Goal: Task Accomplishment & Management: Manage account settings

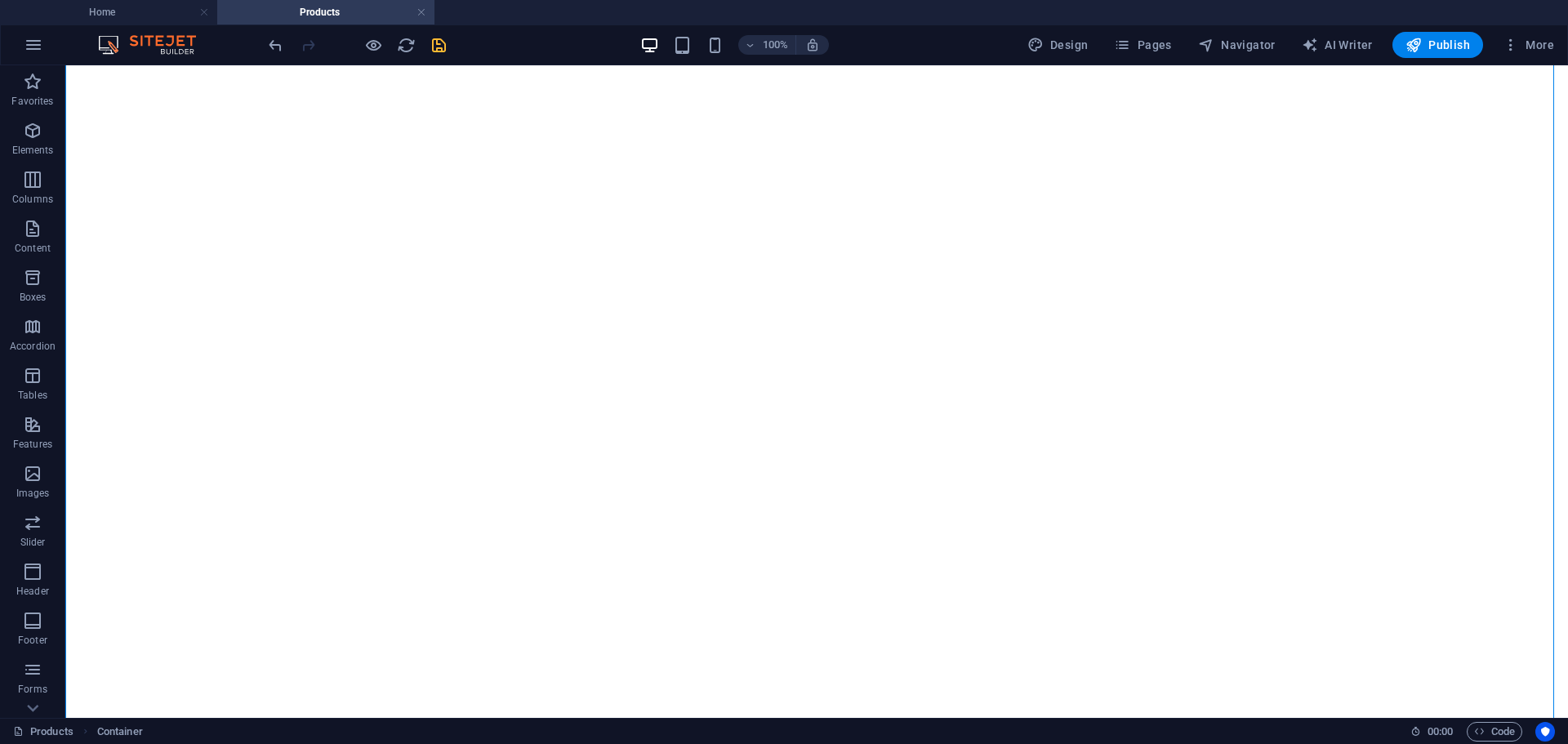
click at [438, 44] on icon "save" at bounding box center [438, 45] width 19 height 19
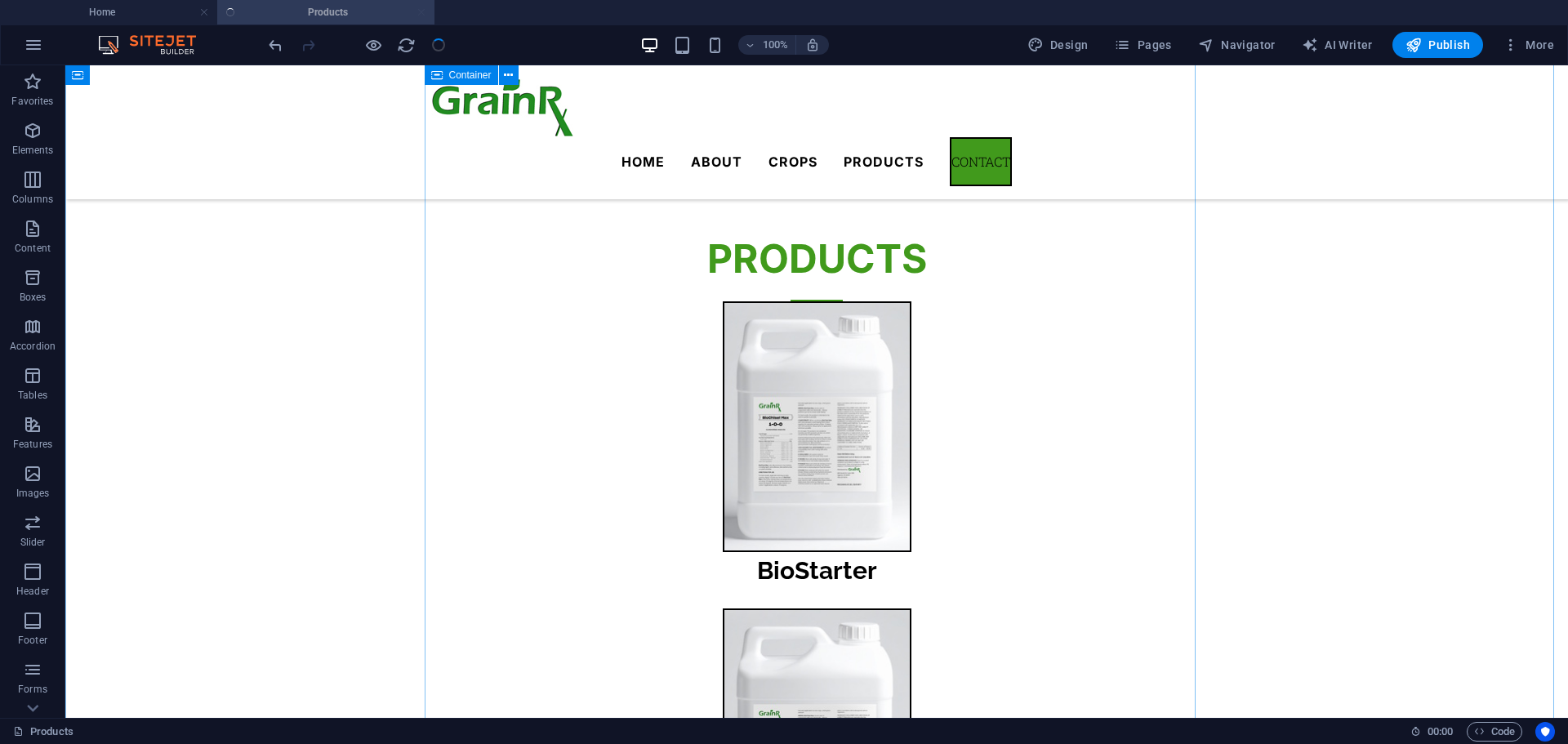
scroll to position [490, 0]
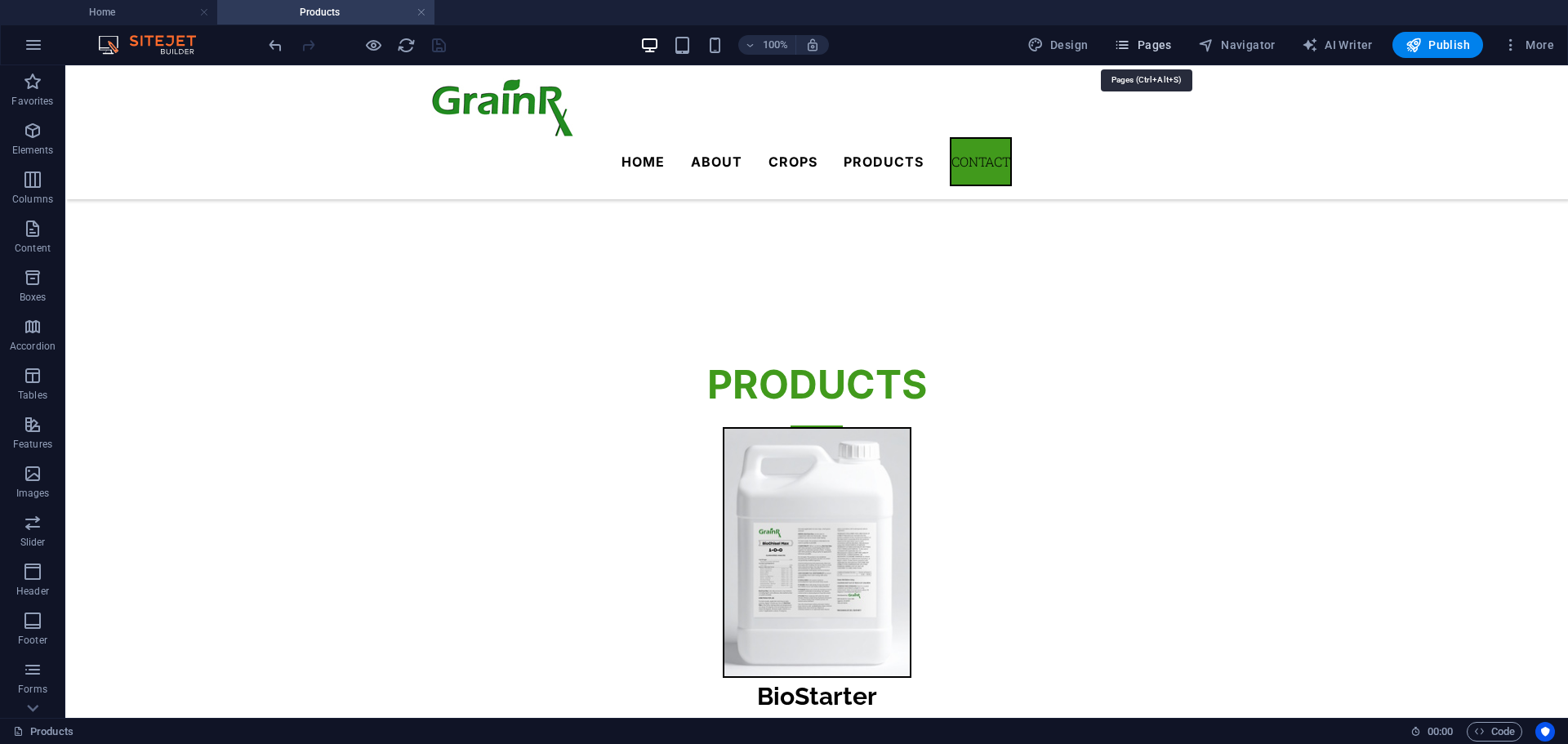
drag, startPoint x: 1132, startPoint y: 34, endPoint x: 1142, endPoint y: 42, distance: 12.8
click at [1134, 36] on button "Pages" at bounding box center [1142, 45] width 70 height 26
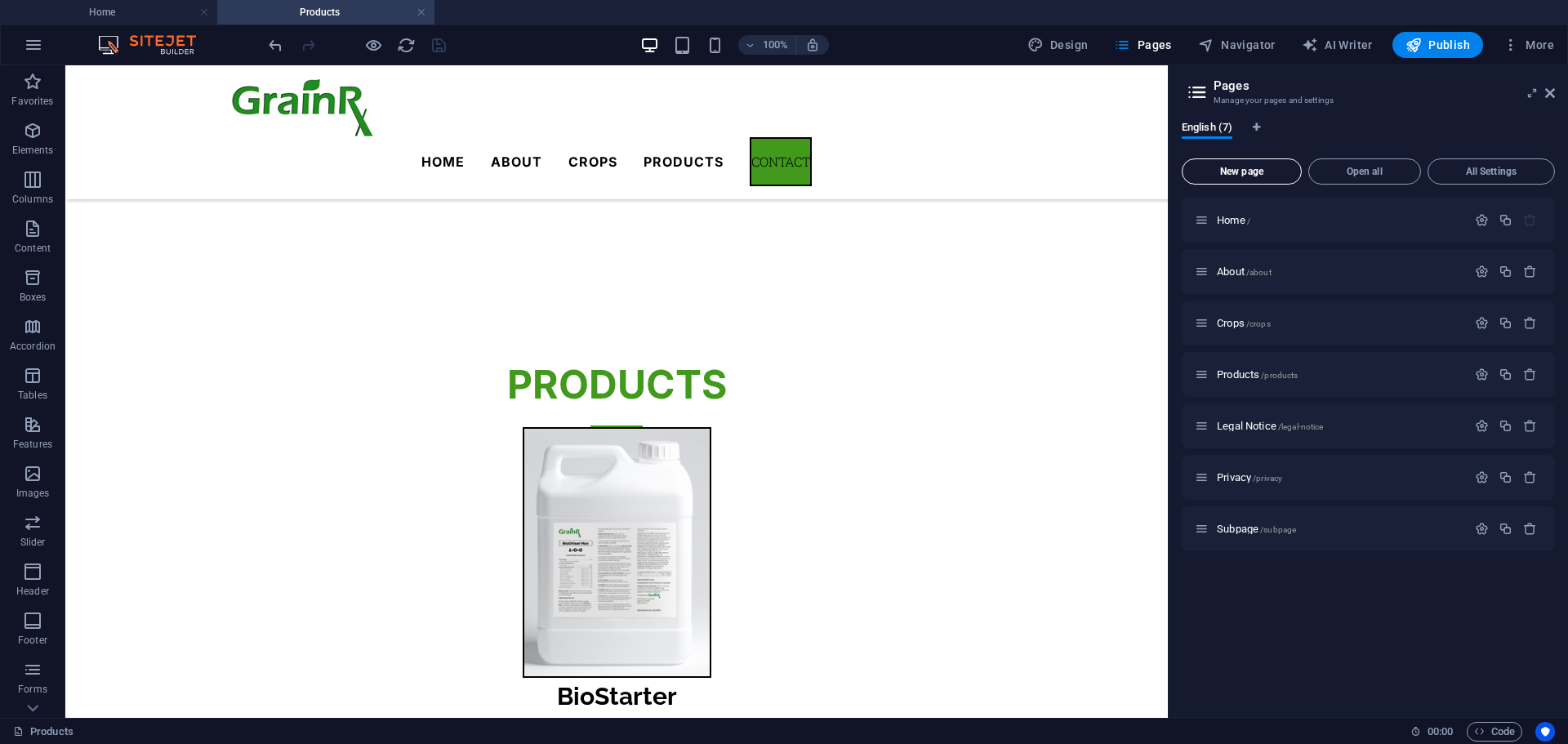
click at [1262, 171] on span "New page" at bounding box center [1242, 171] width 106 height 10
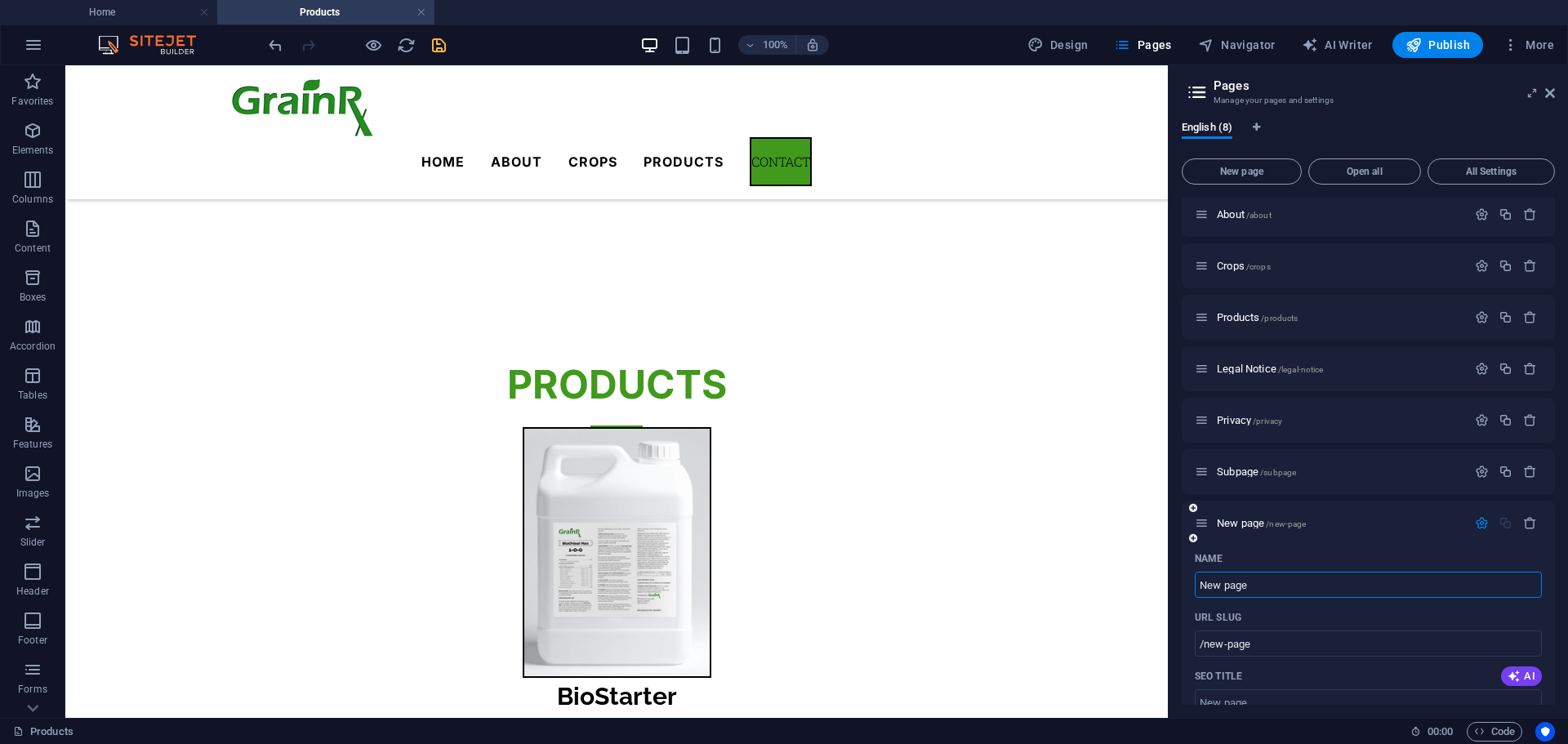
scroll to position [82, 0]
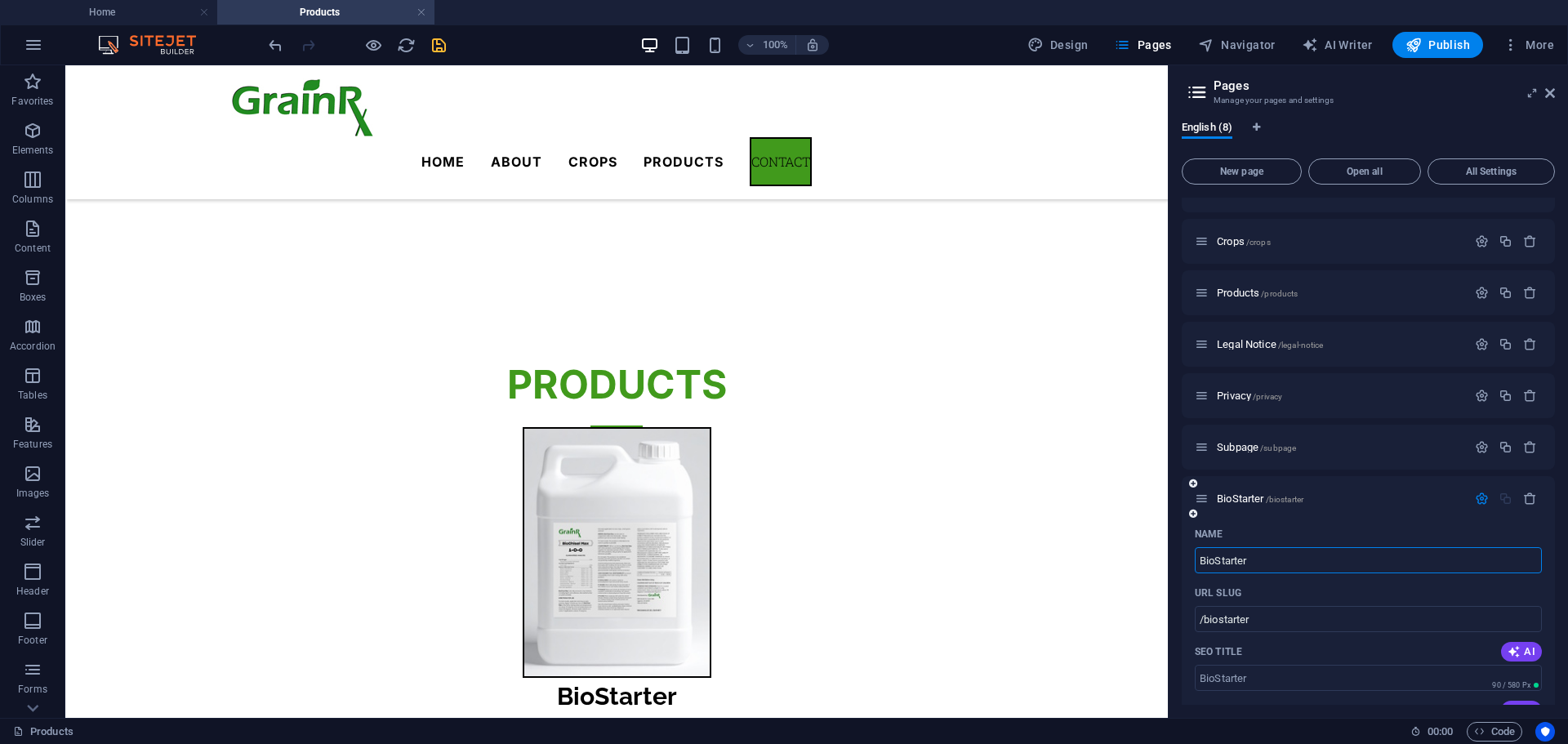
type input "BioStarter"
type input "/biostarter"
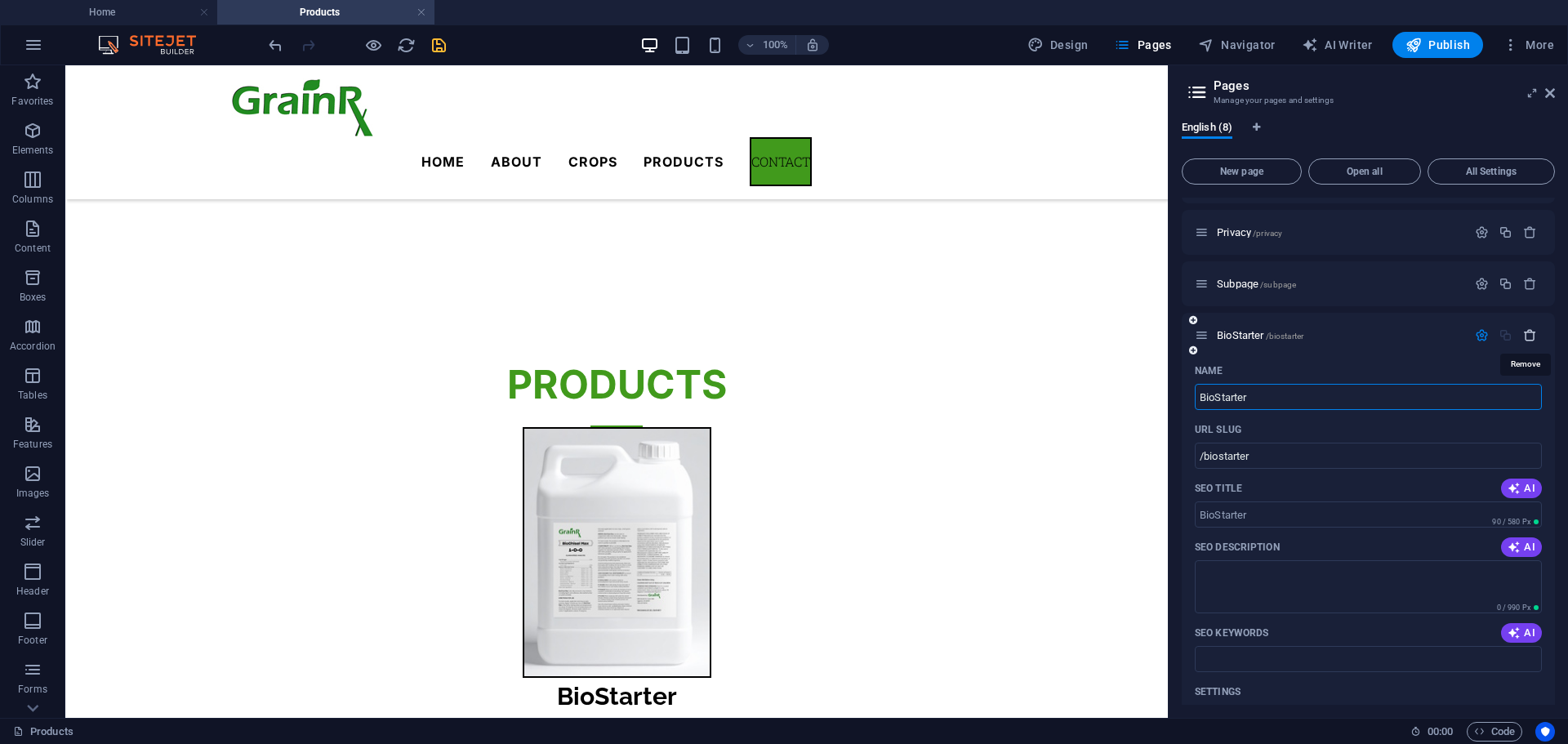
type input "BioStarter"
click at [1527, 333] on icon "button" at bounding box center [1530, 335] width 14 height 14
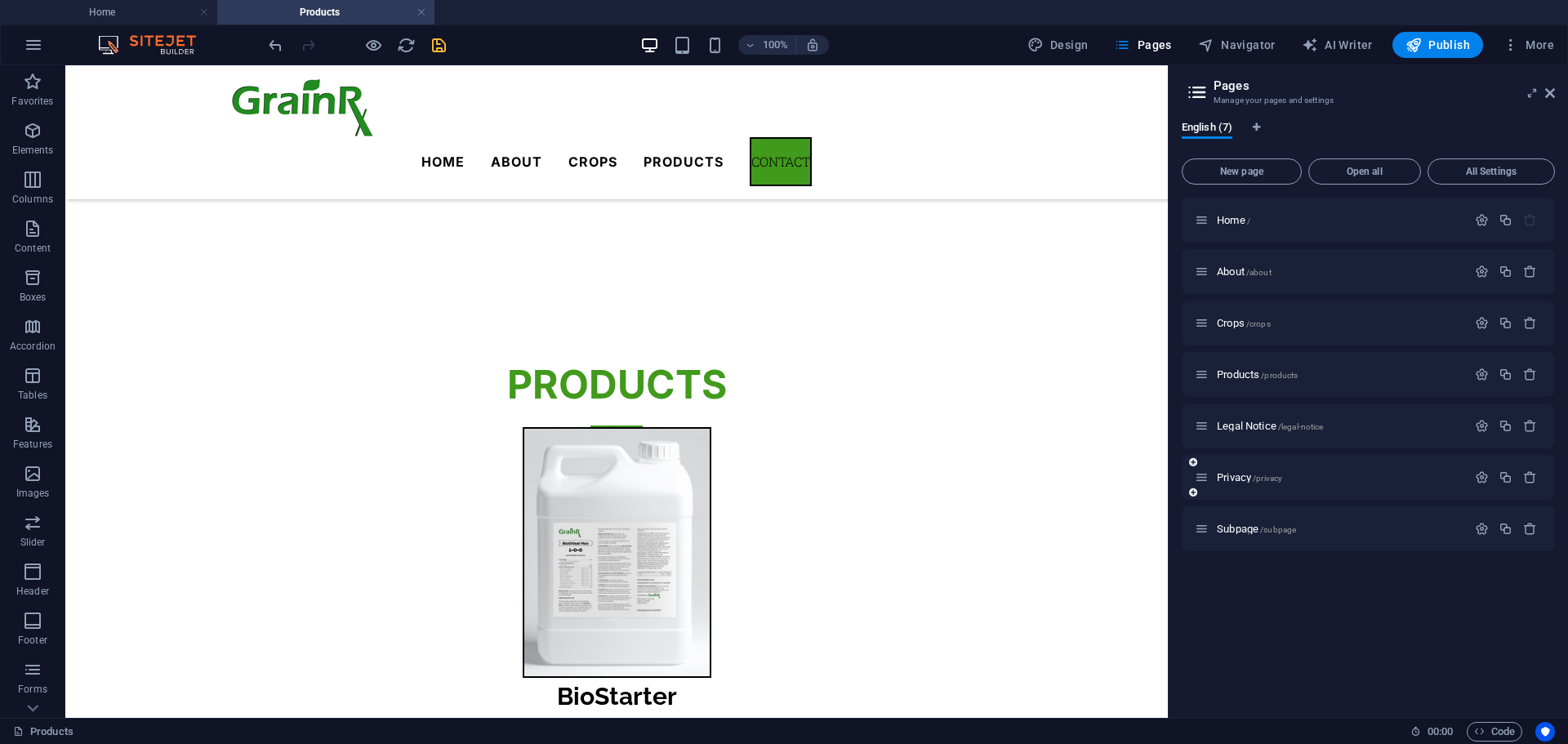
scroll to position [0, 0]
click at [436, 51] on icon "save" at bounding box center [438, 45] width 19 height 19
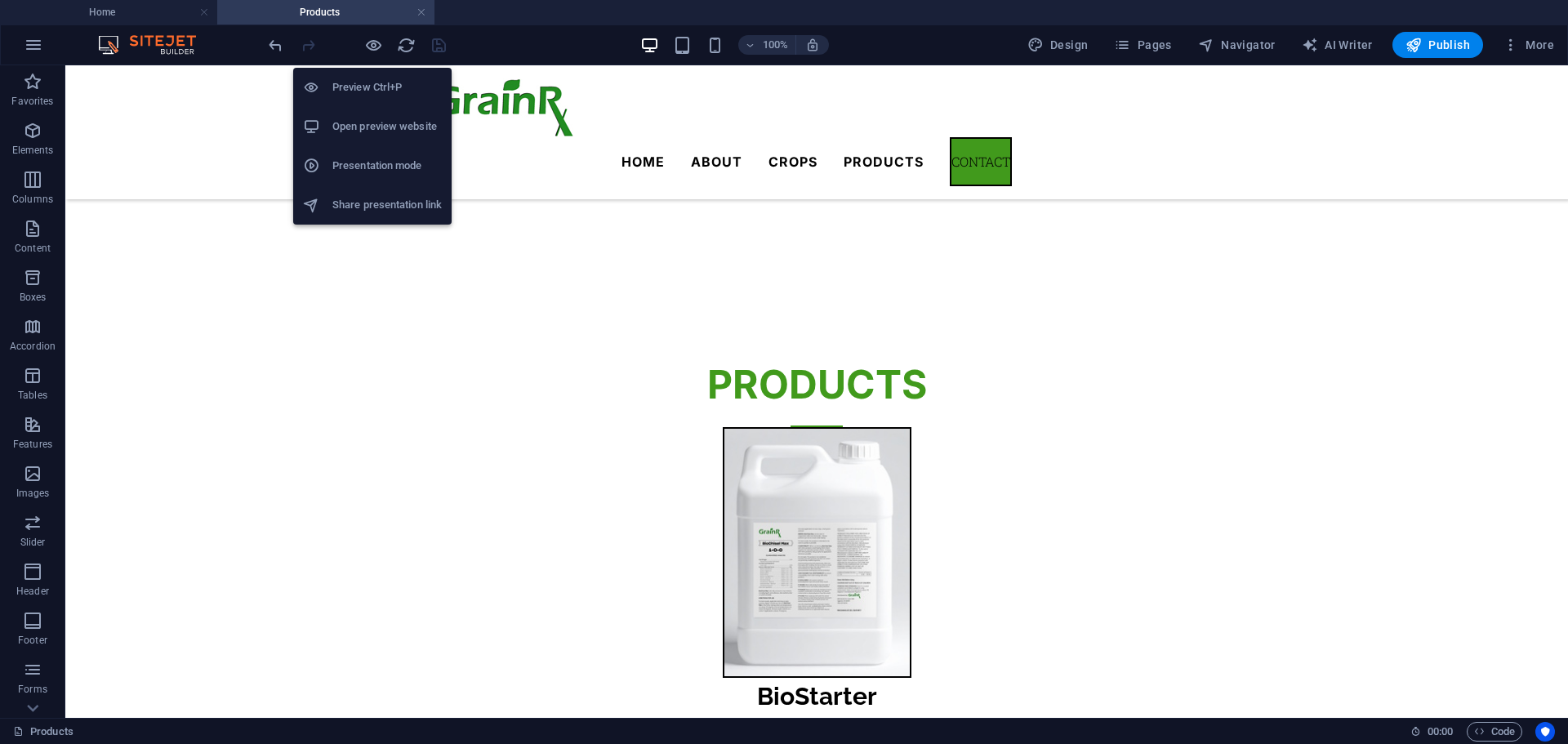
drag, startPoint x: 372, startPoint y: 42, endPoint x: 414, endPoint y: 74, distance: 52.8
click at [372, 42] on icon "button" at bounding box center [373, 45] width 19 height 19
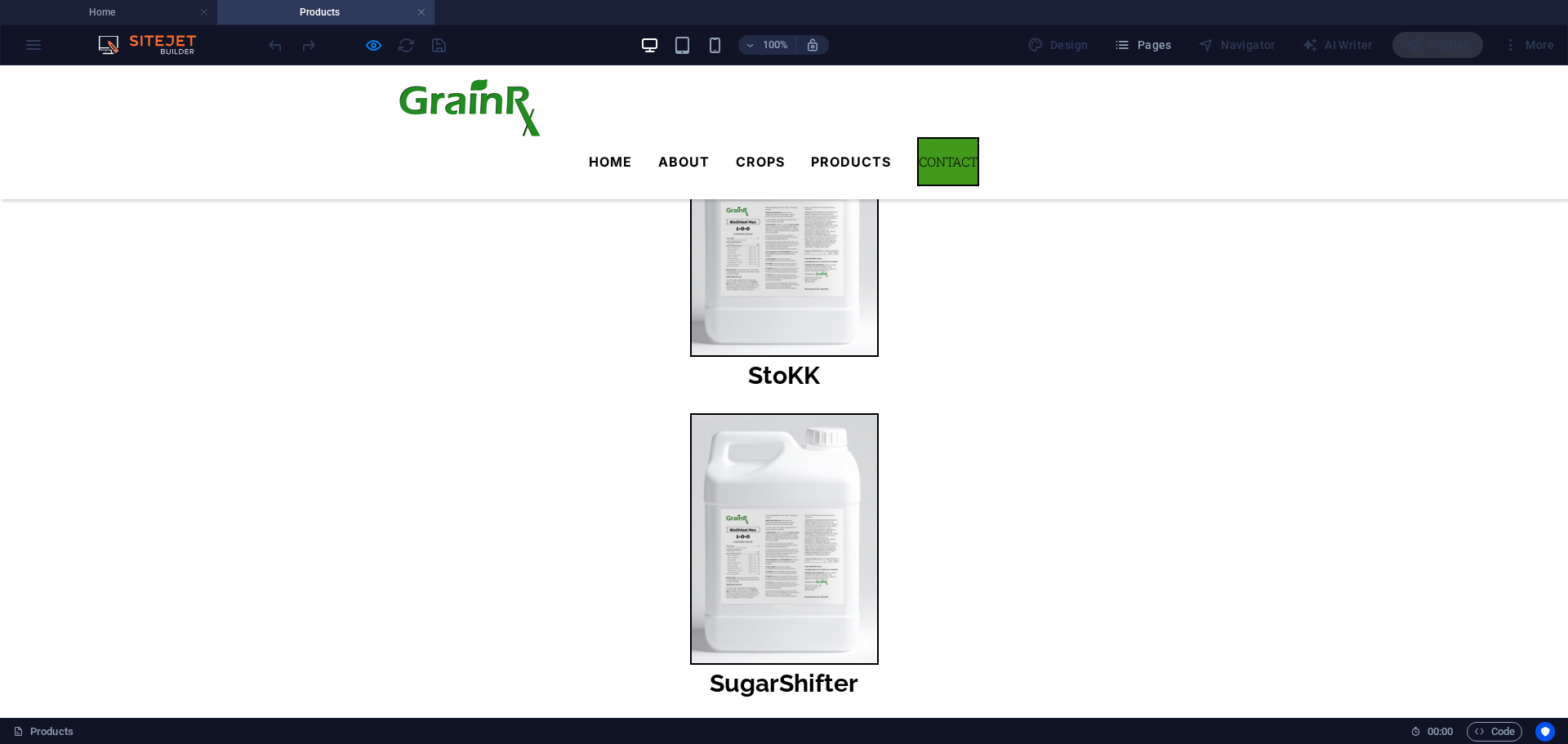
scroll to position [2449, 0]
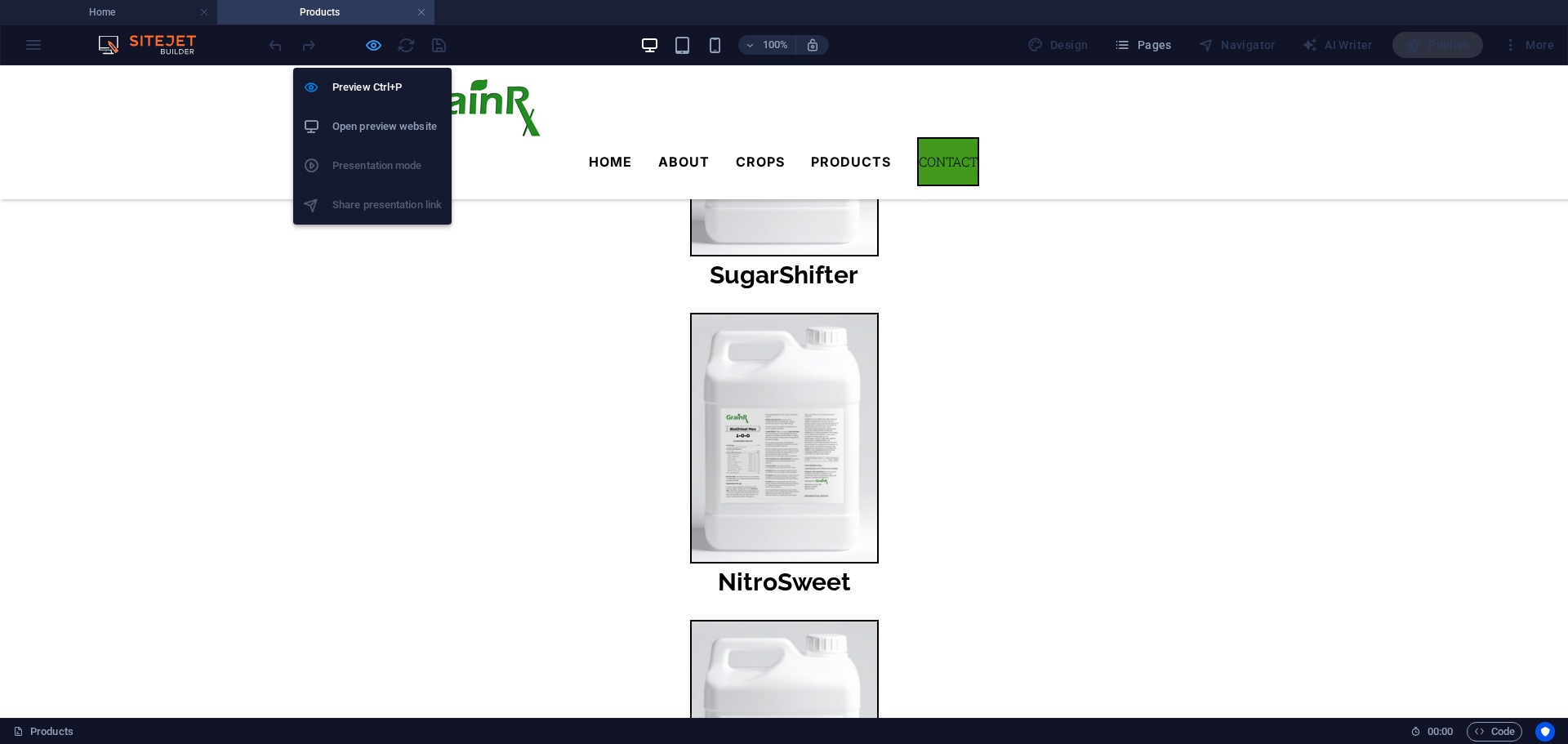
click at [379, 46] on icon "button" at bounding box center [373, 45] width 19 height 19
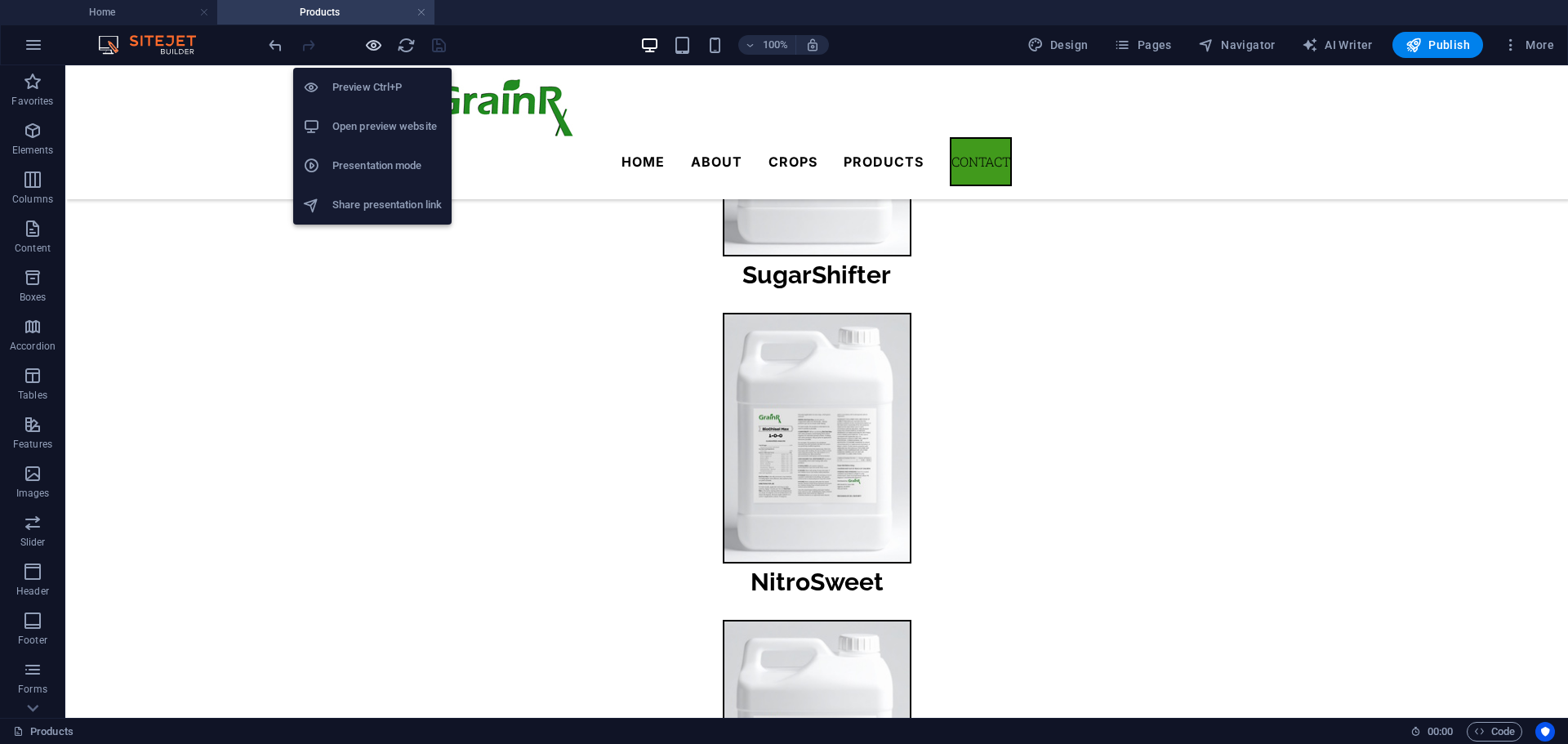
click at [379, 45] on icon "button" at bounding box center [373, 45] width 19 height 19
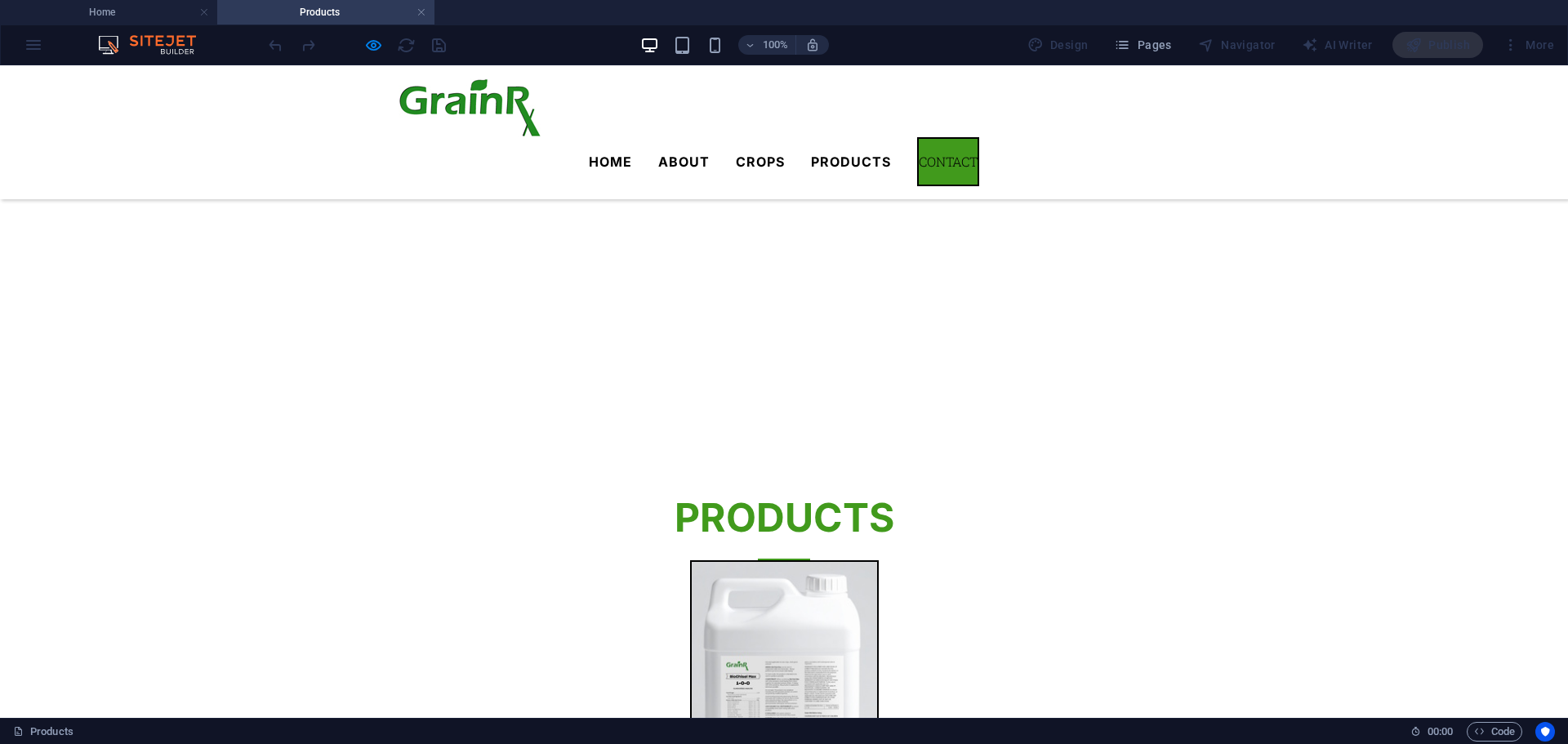
scroll to position [490, 0]
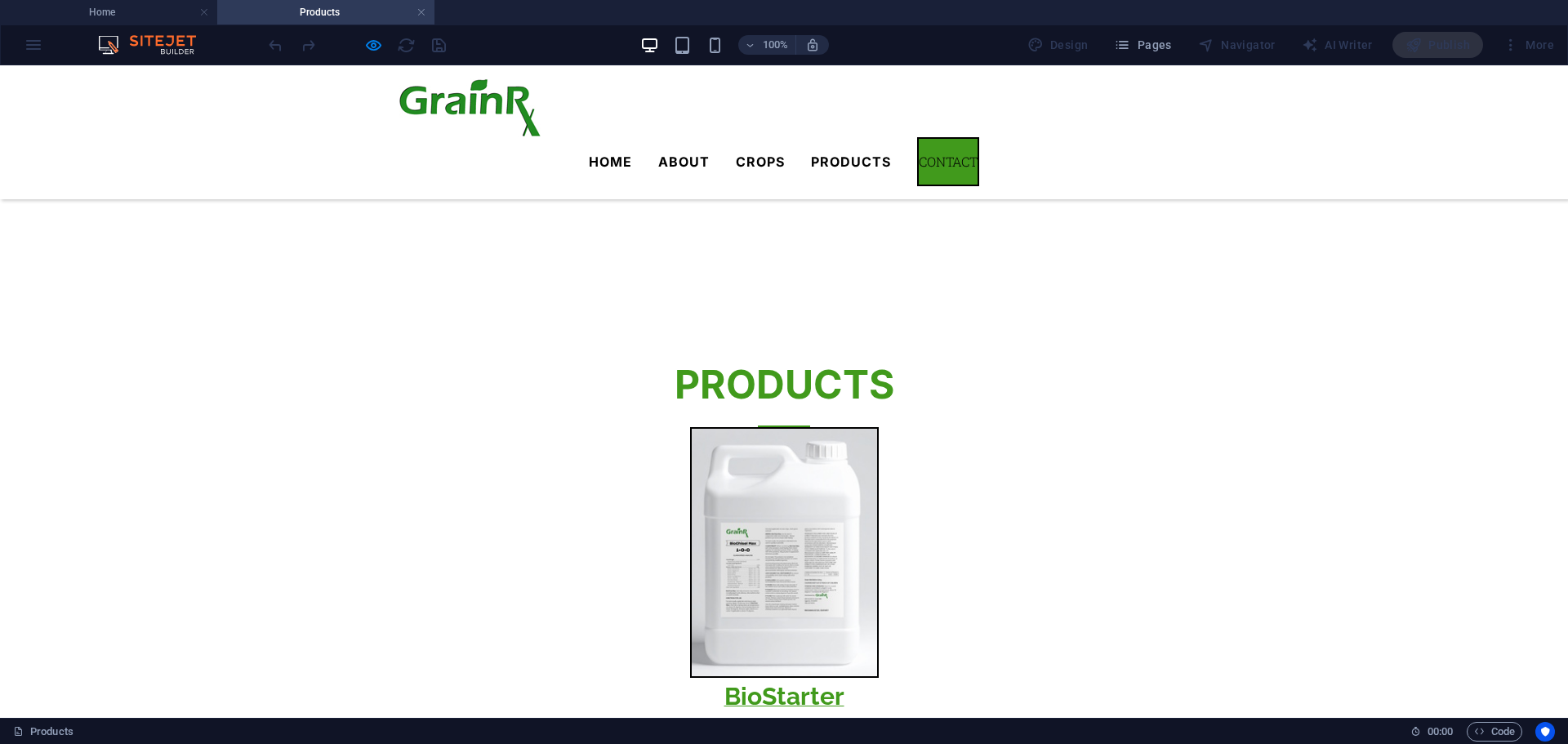
click at [691, 427] on img at bounding box center [784, 552] width 189 height 251
click at [6, 174] on button "×" at bounding box center [3, 184] width 6 height 20
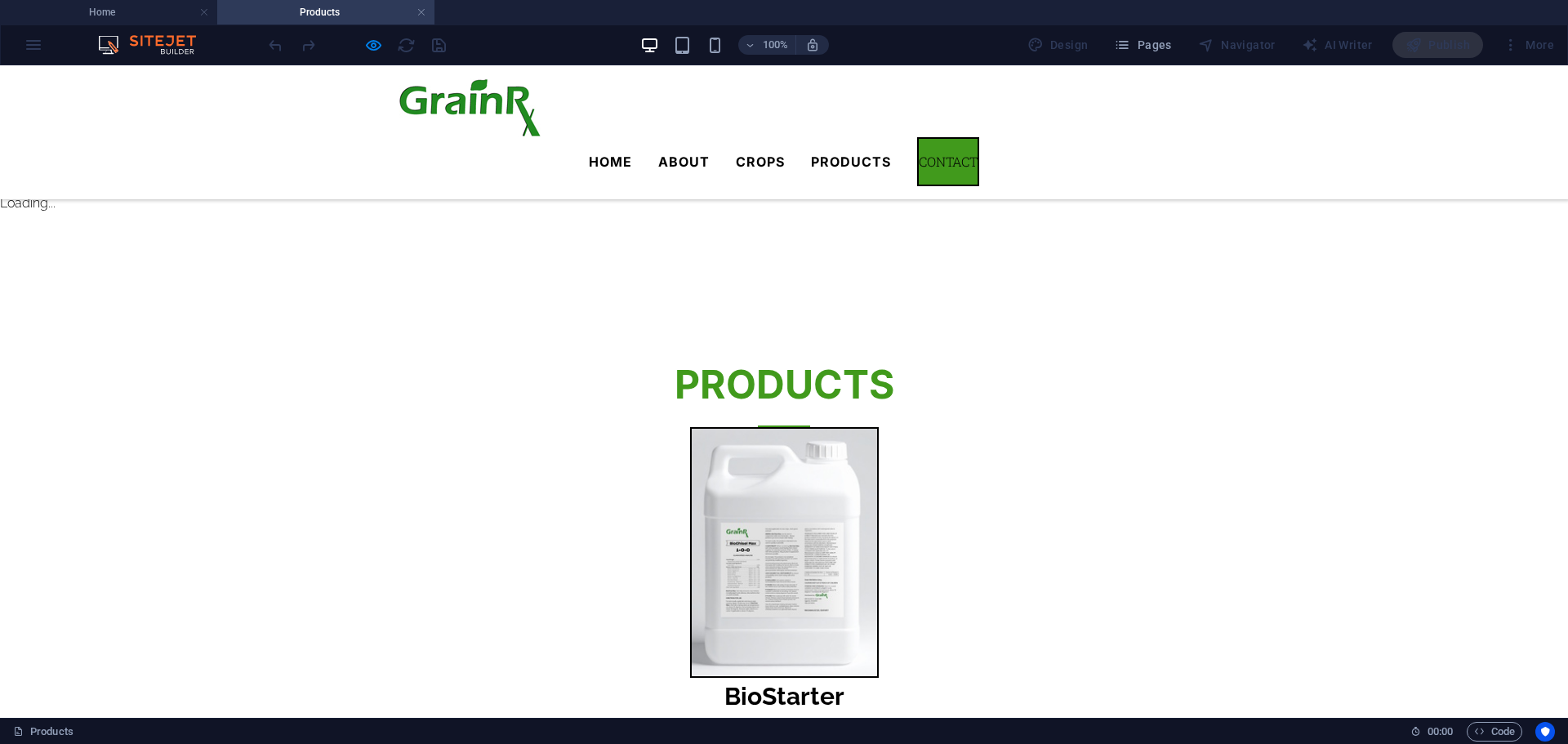
click at [6, 174] on button "×" at bounding box center [3, 184] width 6 height 20
click at [784, 355] on h2 "Products" at bounding box center [784, 390] width 745 height 71
click at [789, 355] on h2 "Products" at bounding box center [784, 390] width 745 height 71
click at [369, 44] on icon "button" at bounding box center [373, 45] width 19 height 19
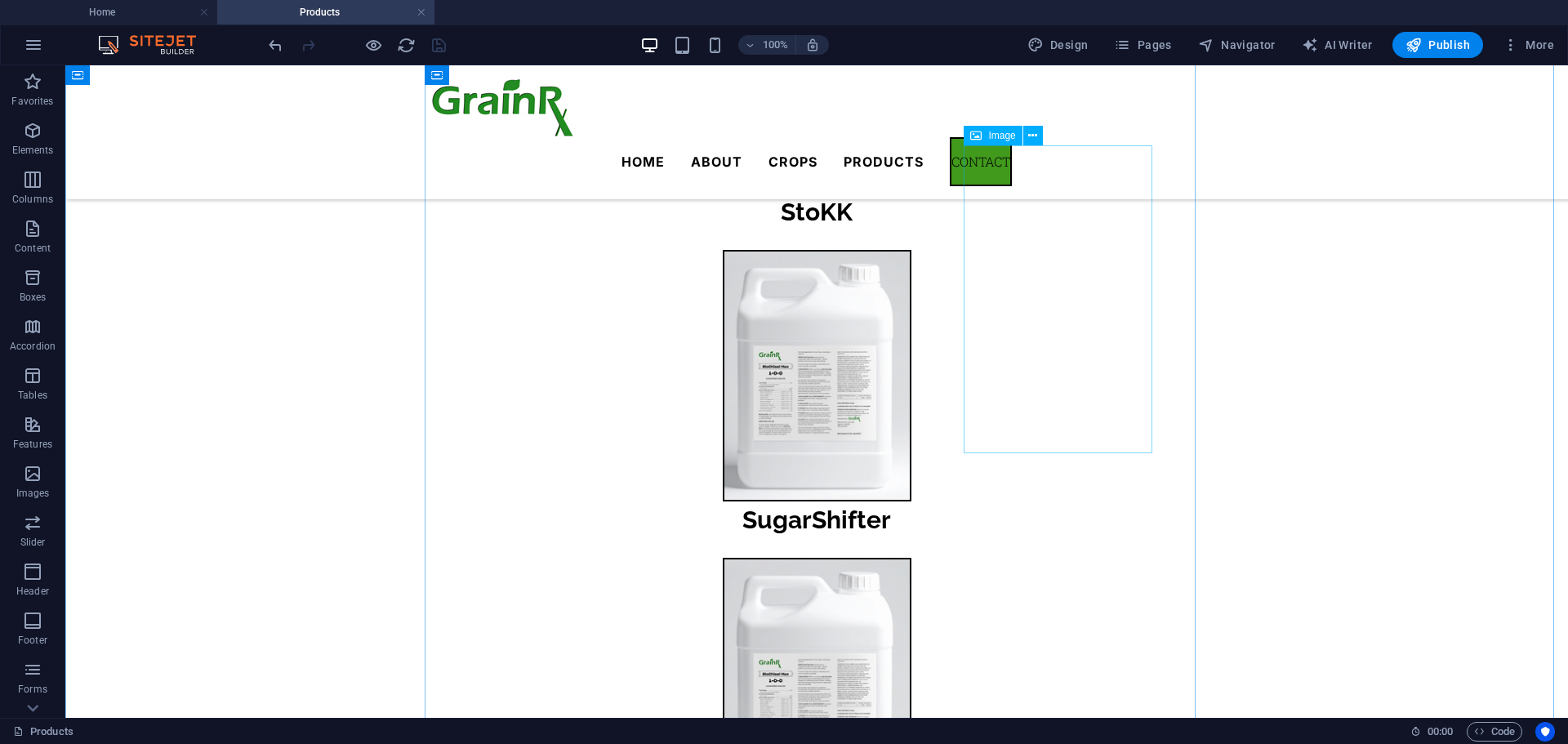
scroll to position [2286, 0]
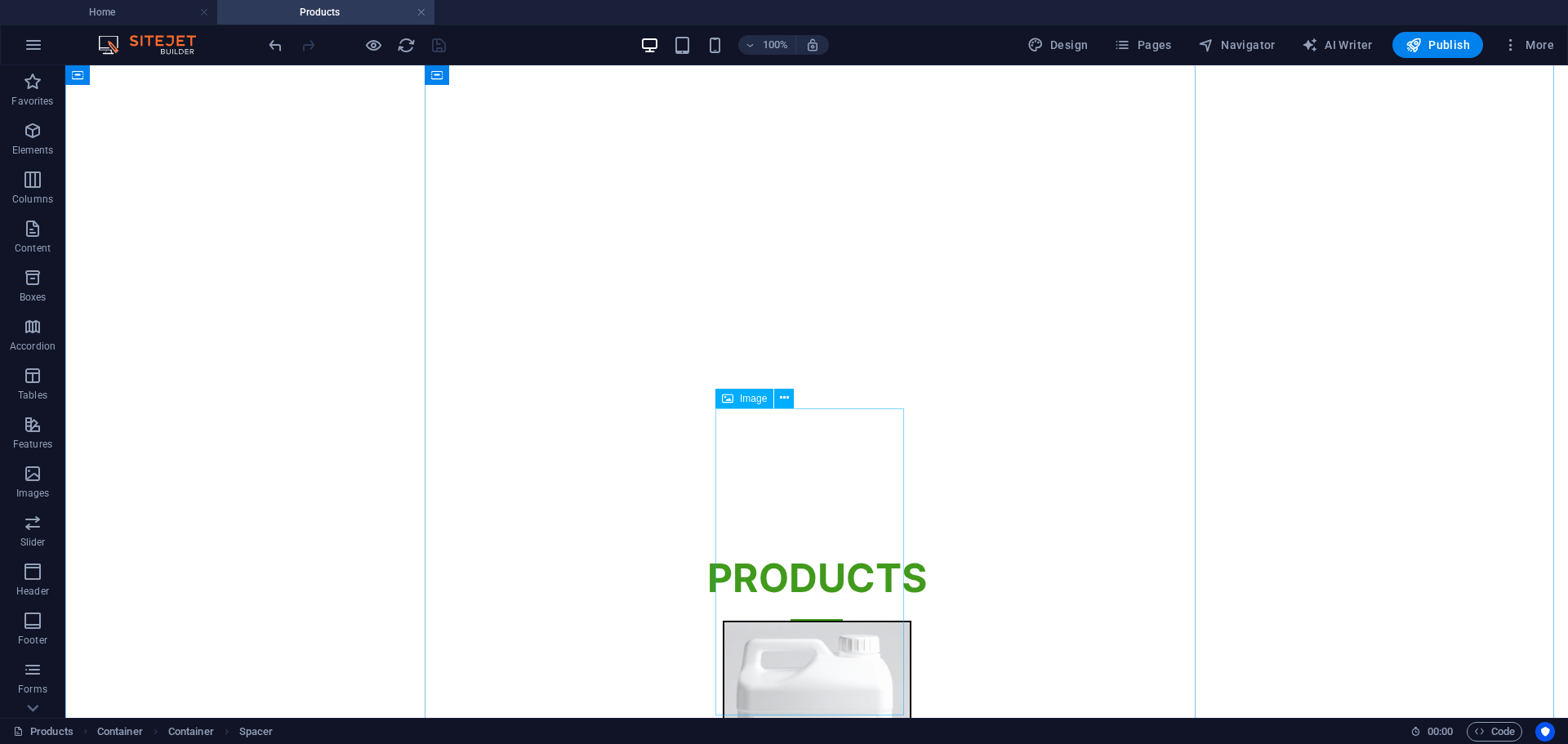
scroll to position [245, 0]
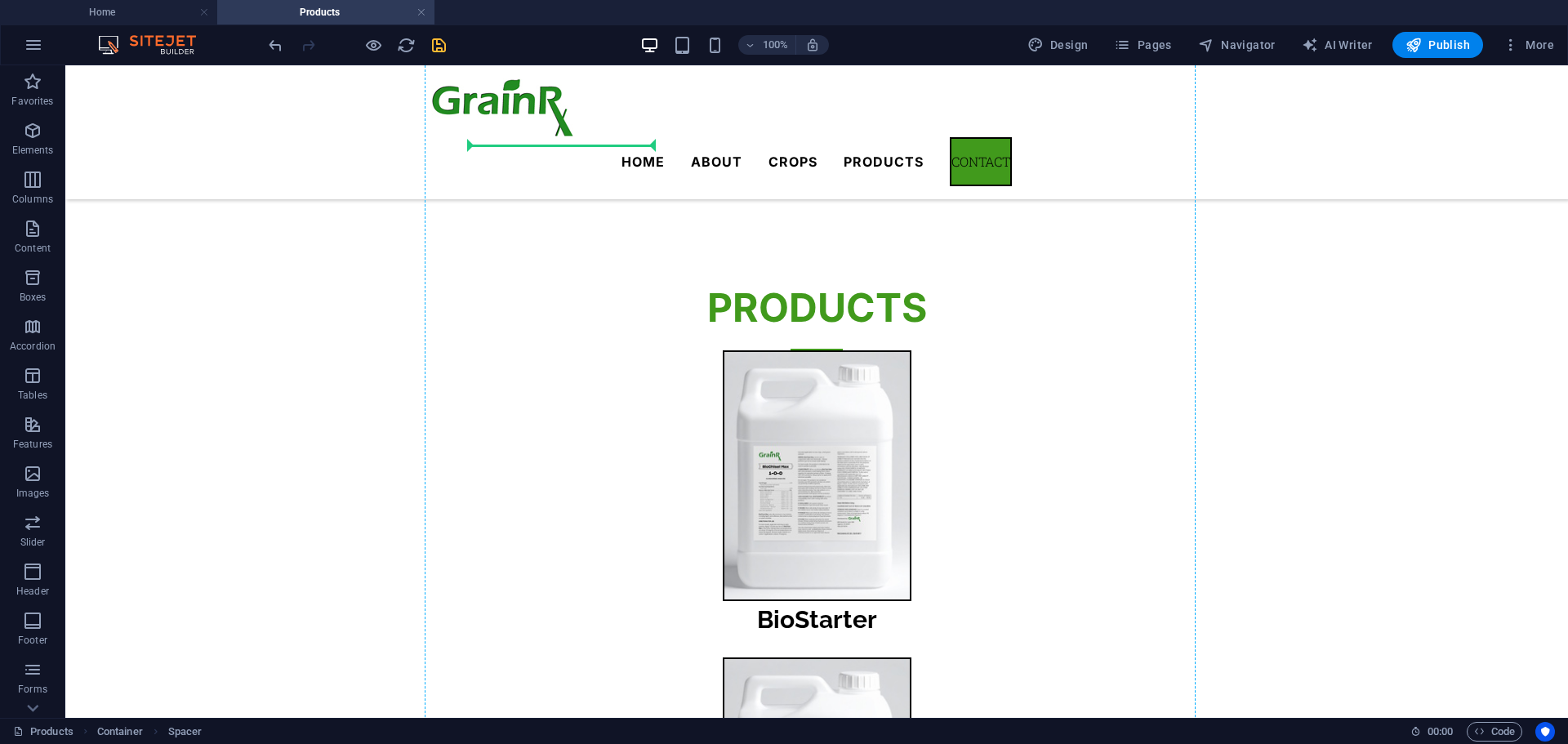
scroll to position [322, 0]
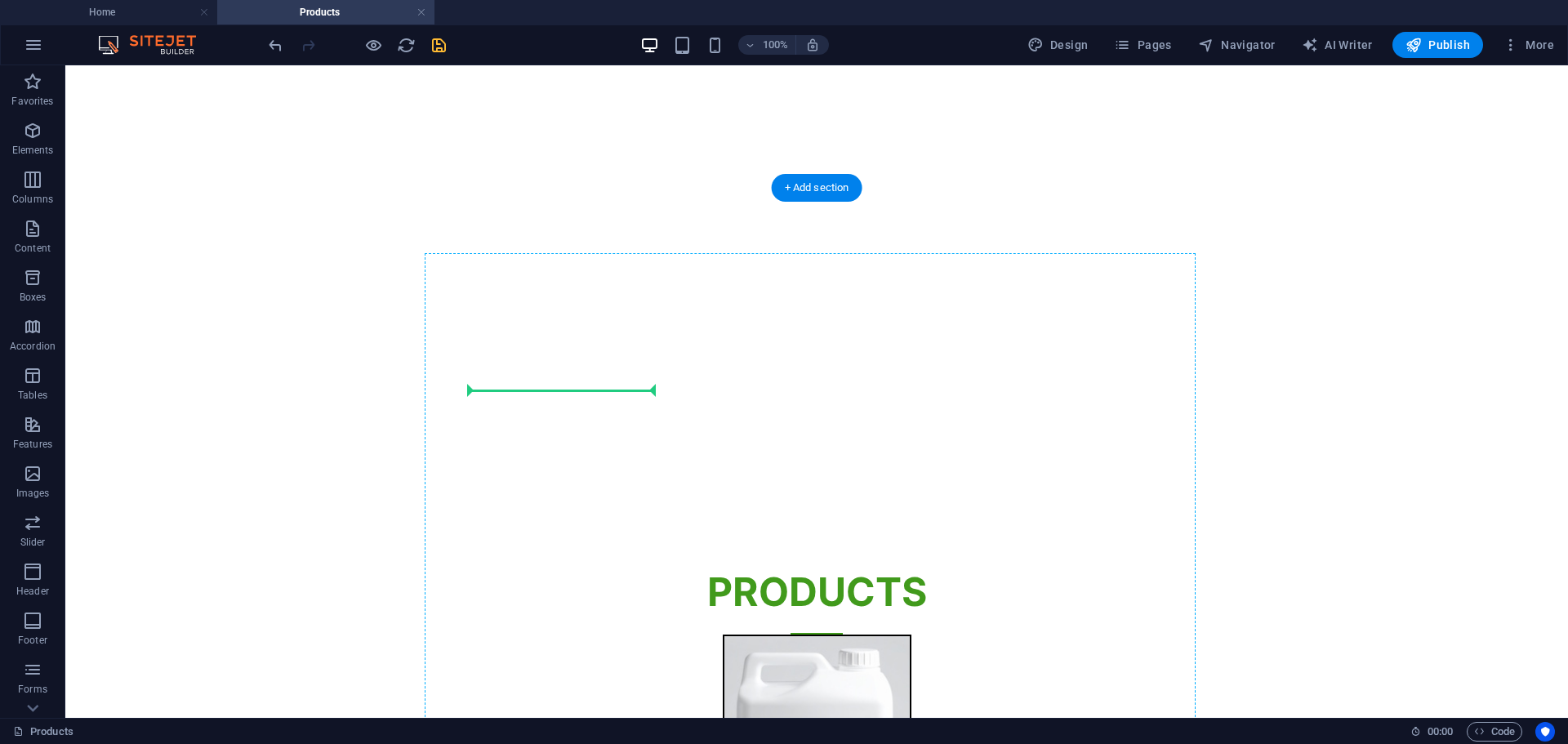
drag, startPoint x: 623, startPoint y: 390, endPoint x: 611, endPoint y: 396, distance: 13.4
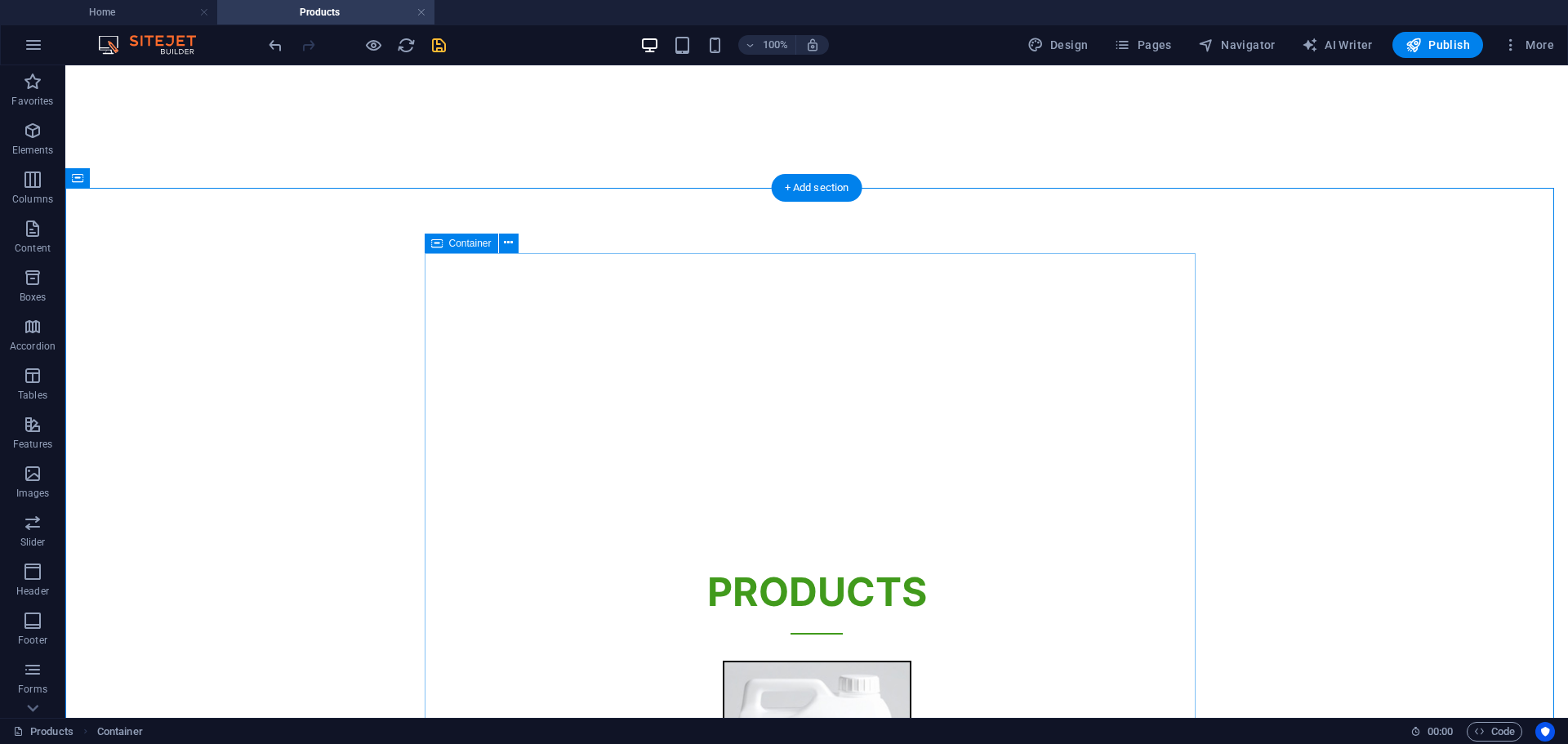
click at [438, 44] on icon "save" at bounding box center [438, 45] width 19 height 19
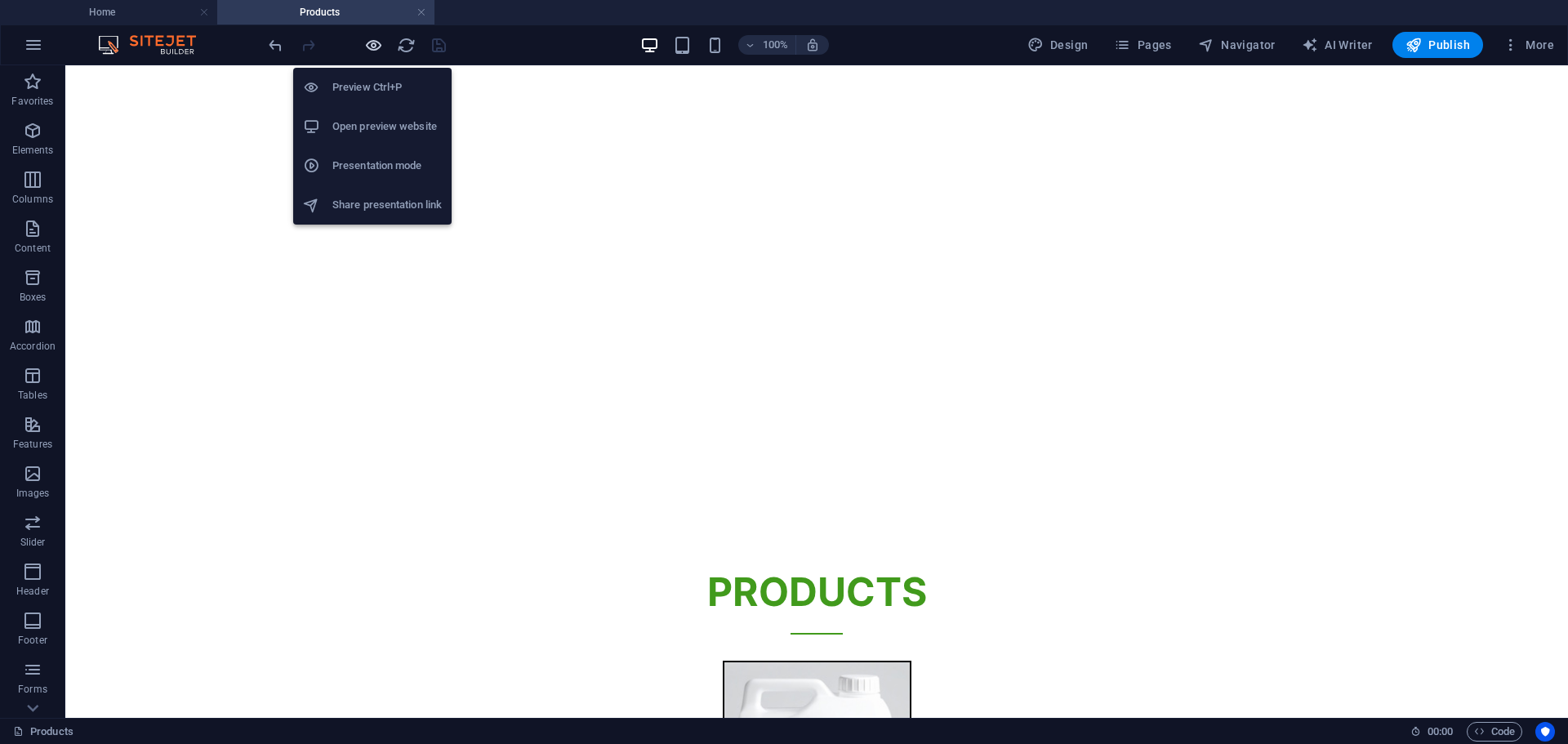
click at [369, 52] on icon "button" at bounding box center [373, 45] width 19 height 19
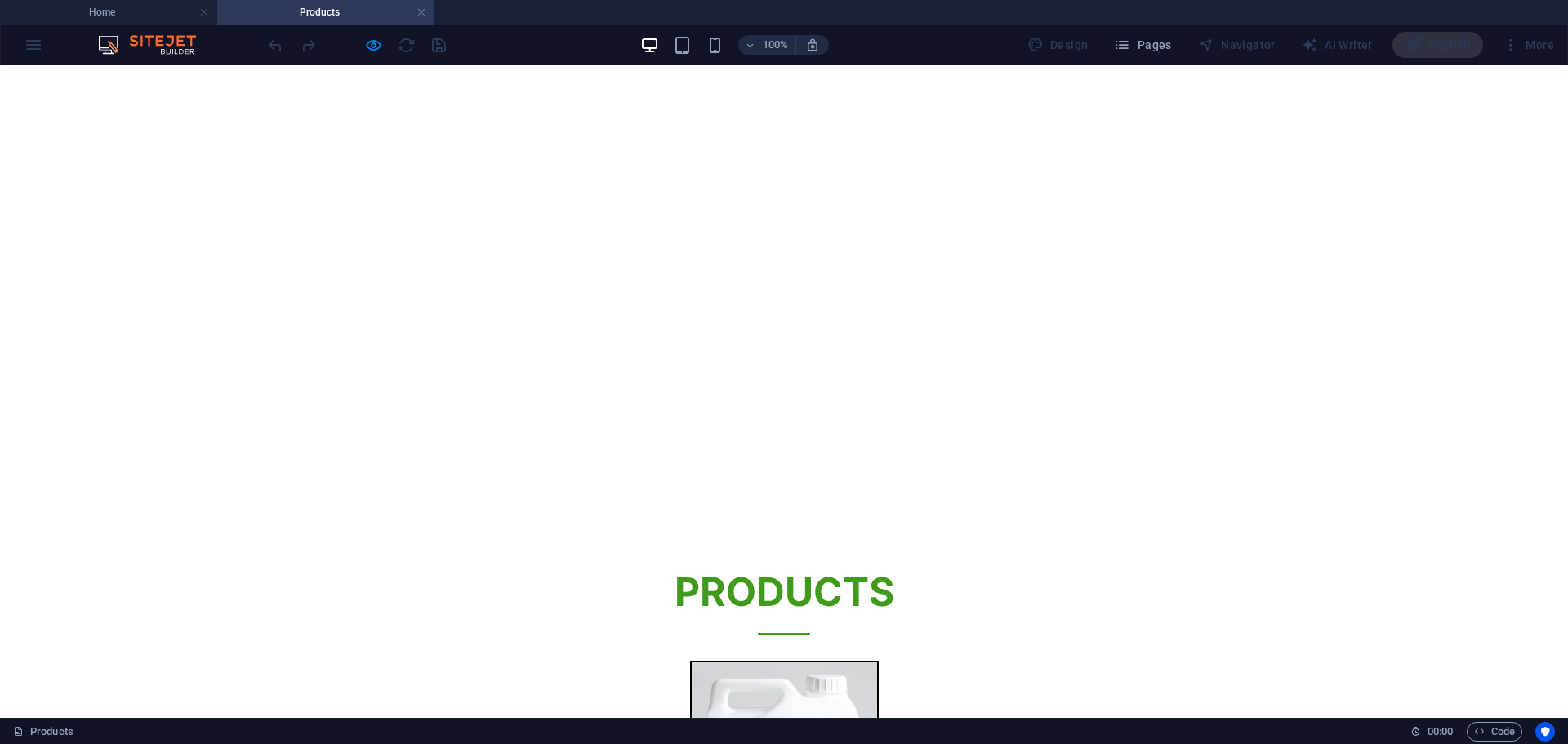
scroll to position [485, 0]
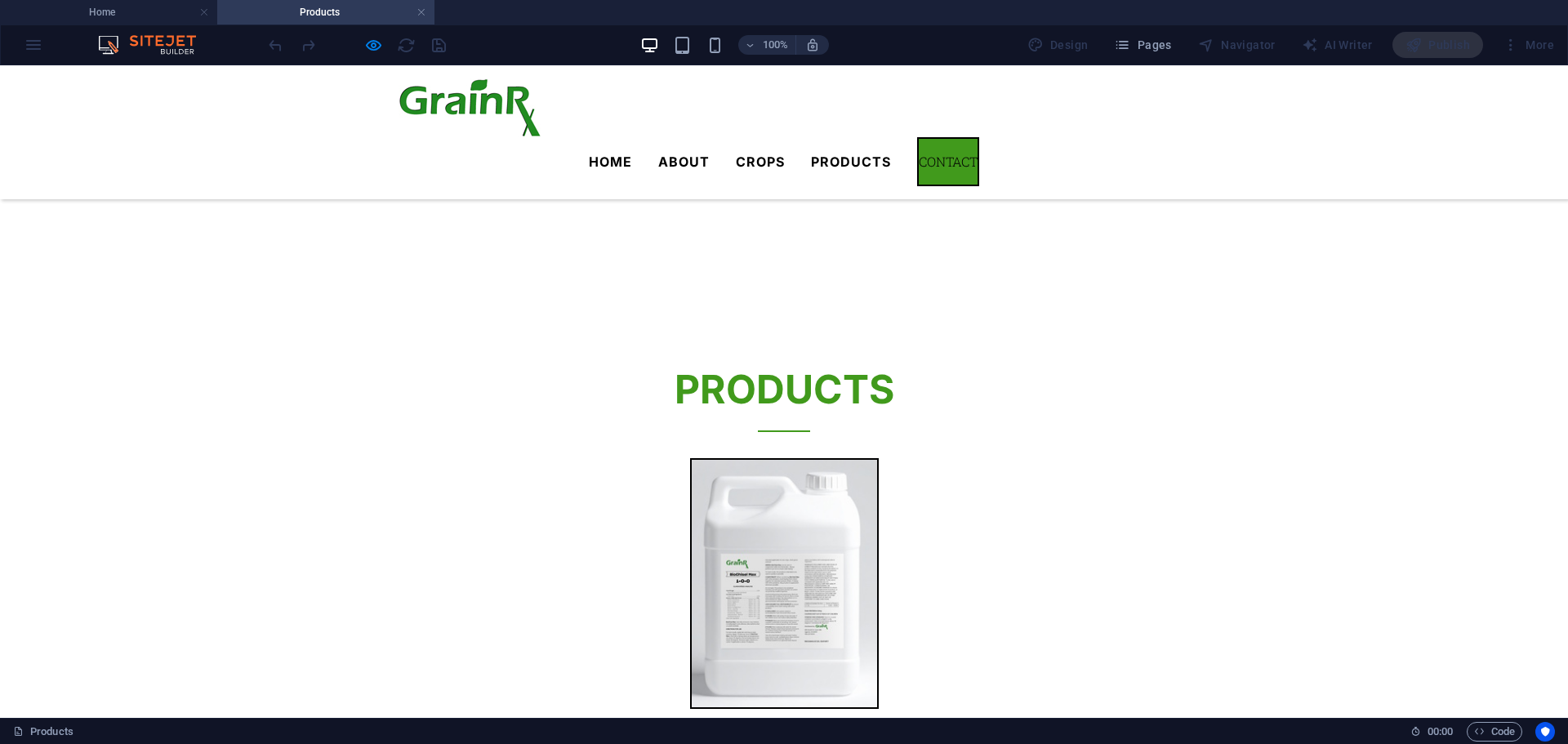
click at [6, 174] on button "×" at bounding box center [3, 184] width 6 height 20
click at [1259, 148] on div "Home About Crops Products Contact" at bounding box center [784, 132] width 1568 height 134
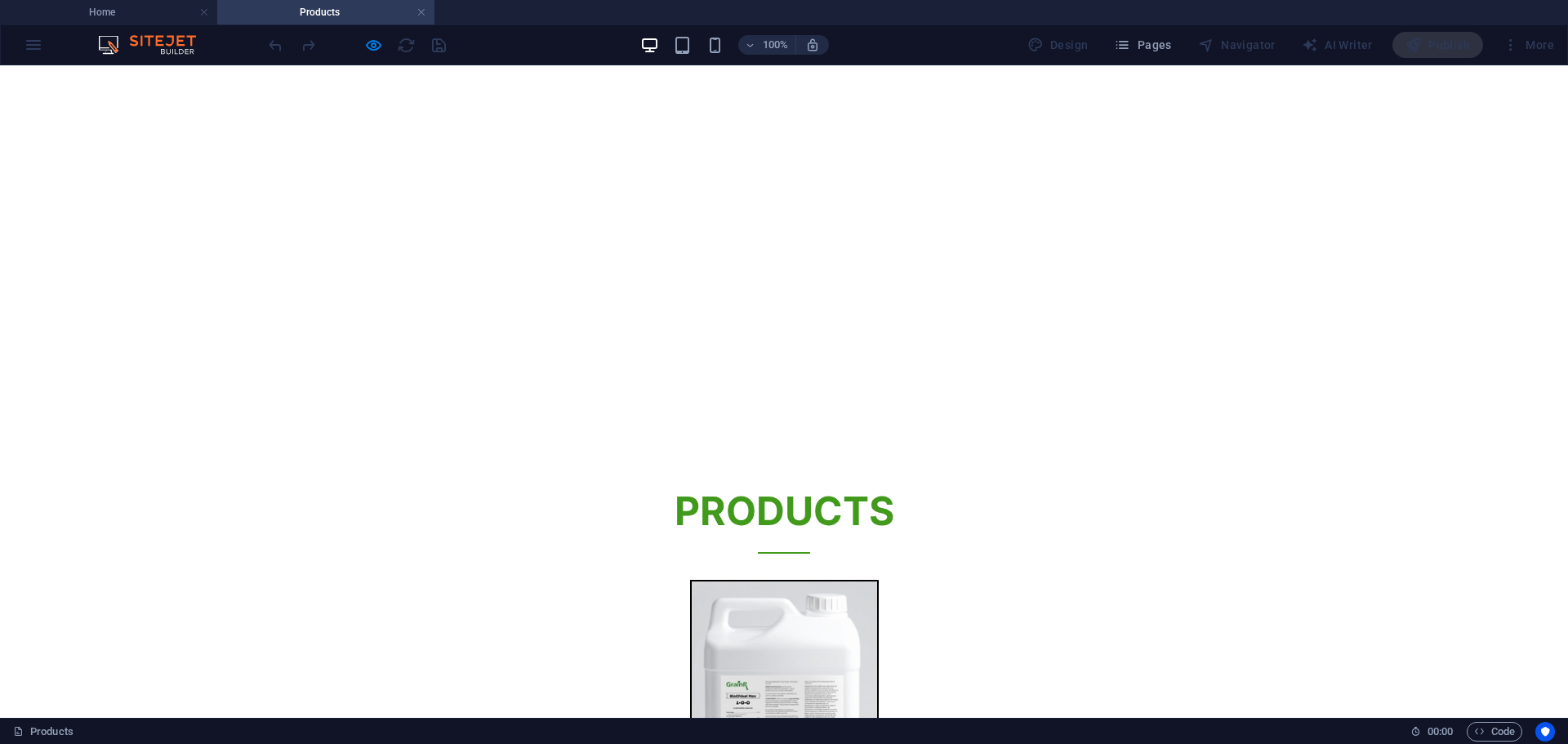
scroll to position [412, 0]
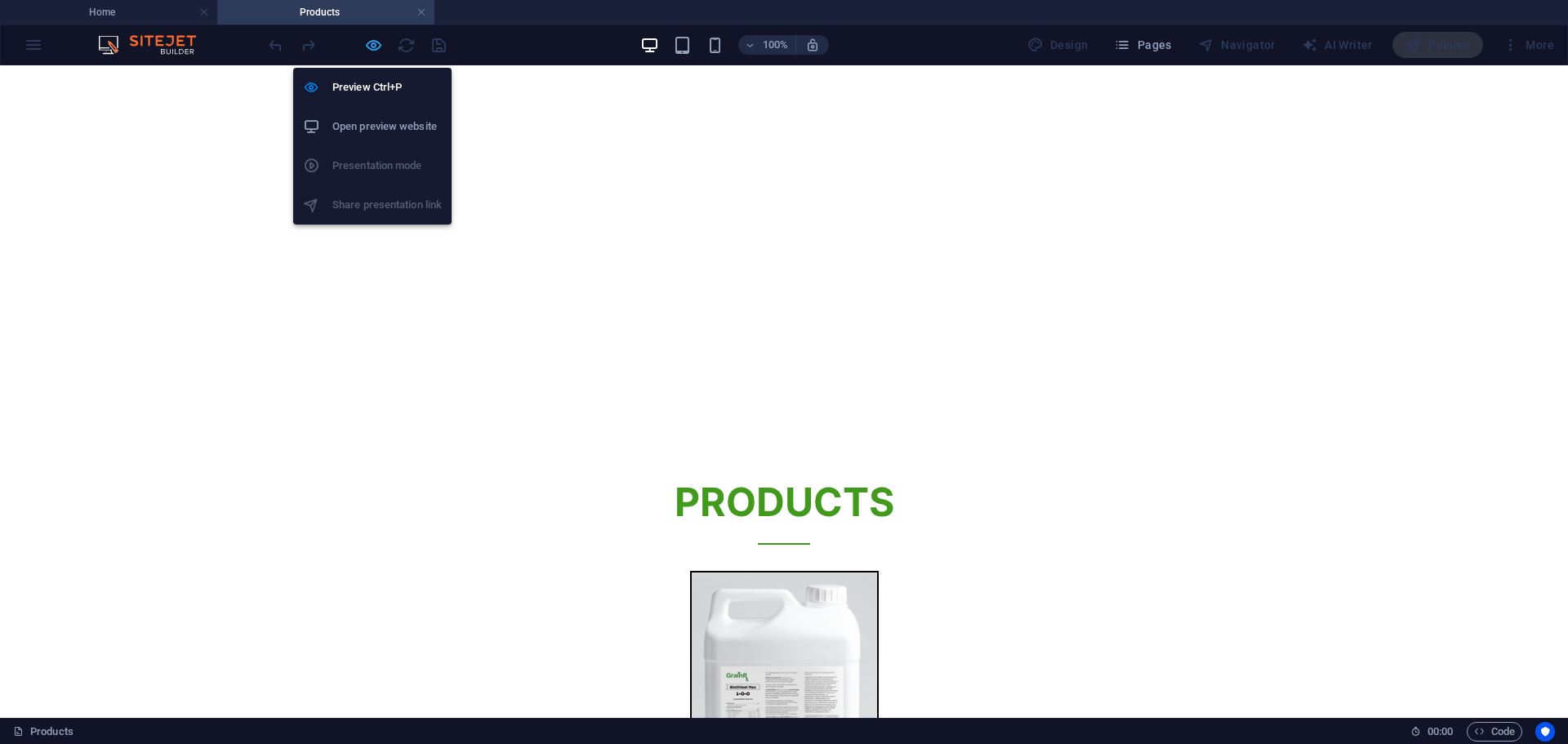
click at [373, 41] on icon "button" at bounding box center [373, 45] width 19 height 19
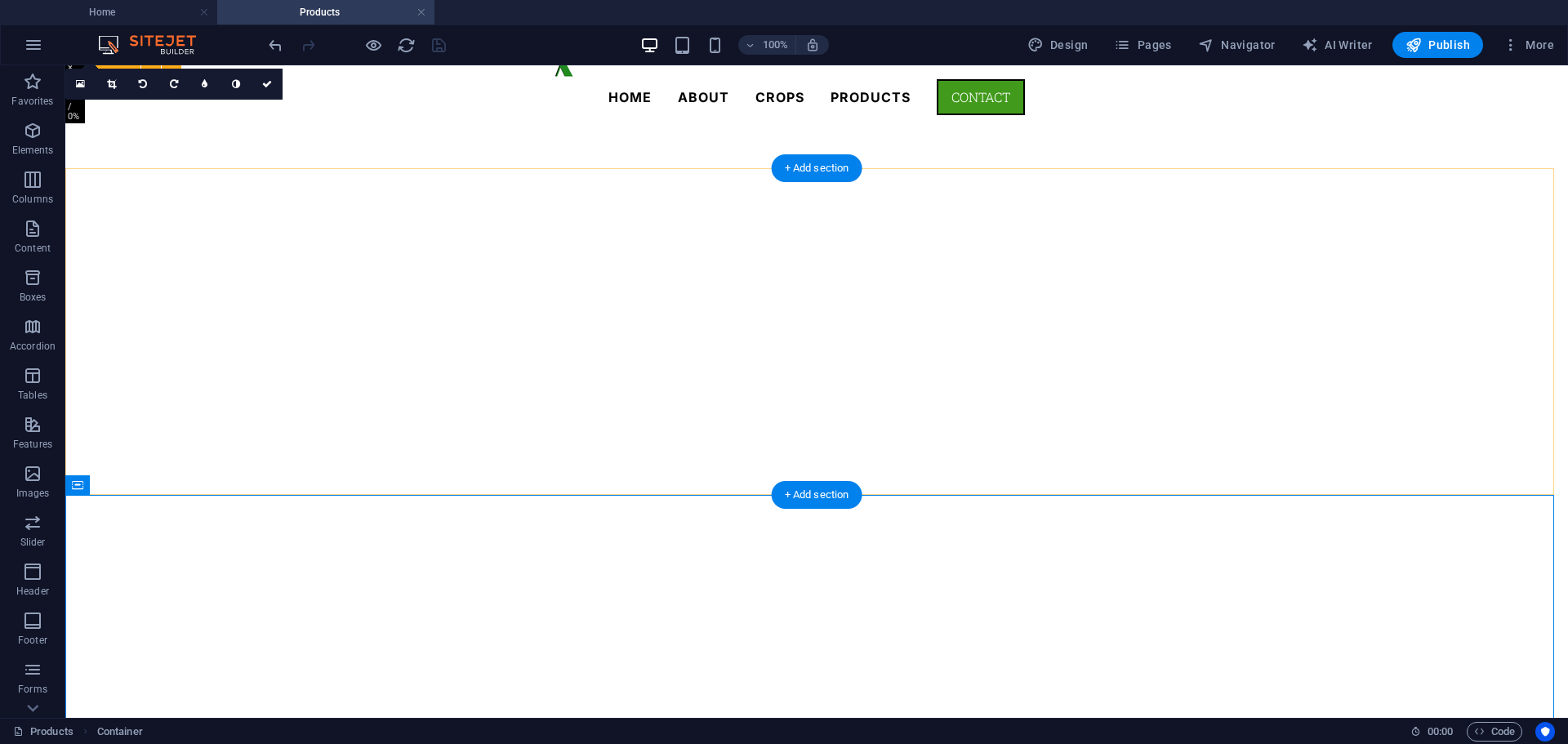
scroll to position [0, 0]
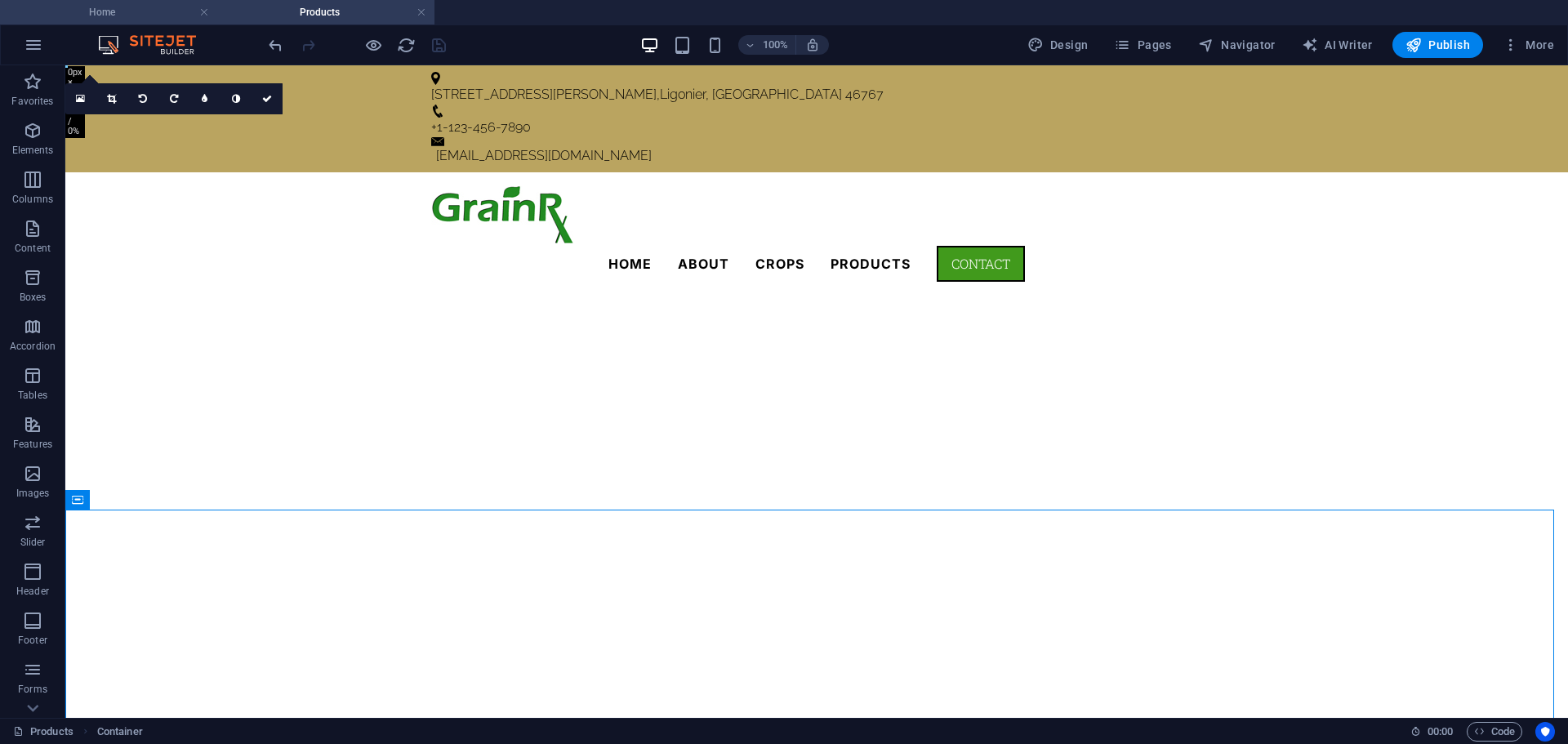
click at [141, 7] on h4 "Home" at bounding box center [109, 12] width 217 height 18
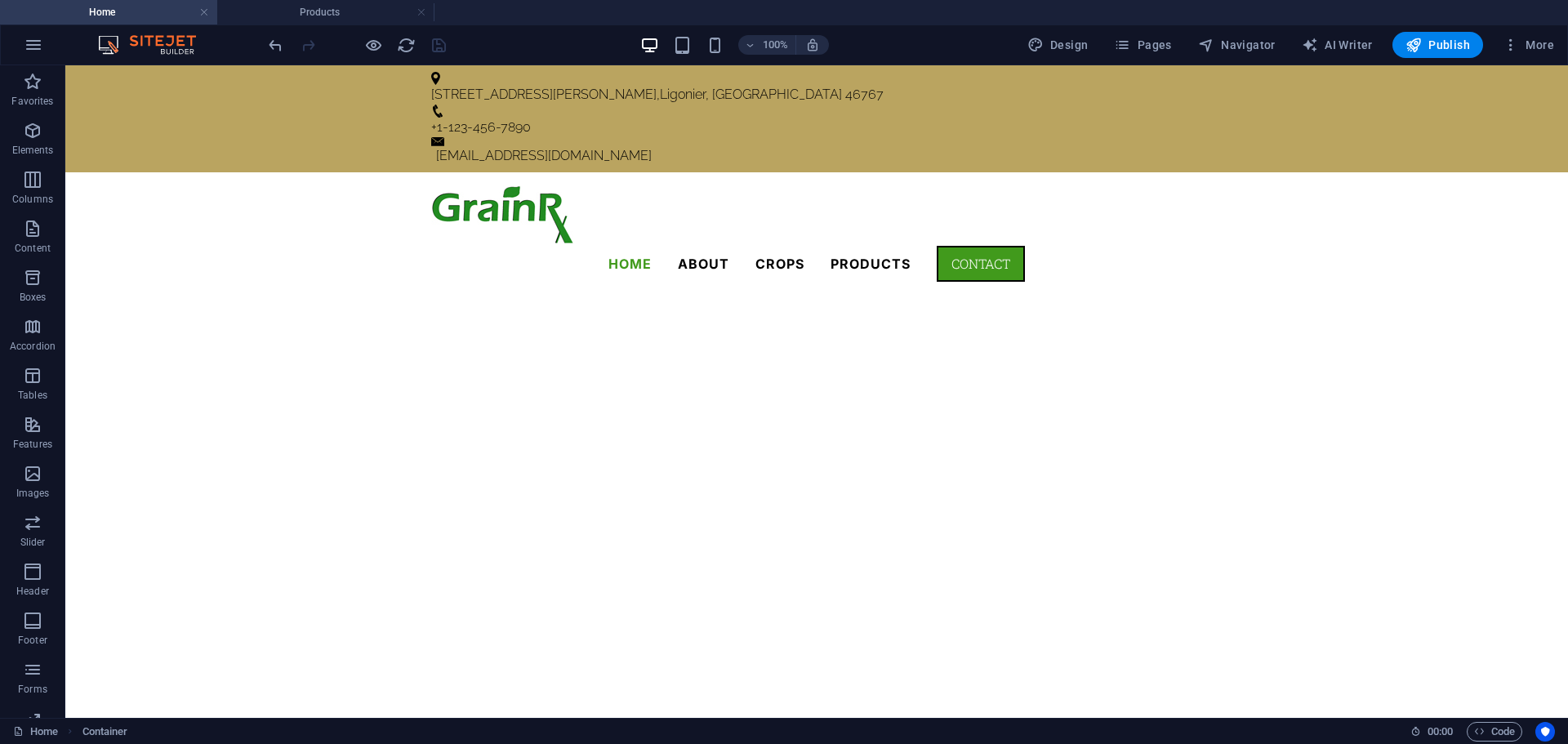
scroll to position [1062, 0]
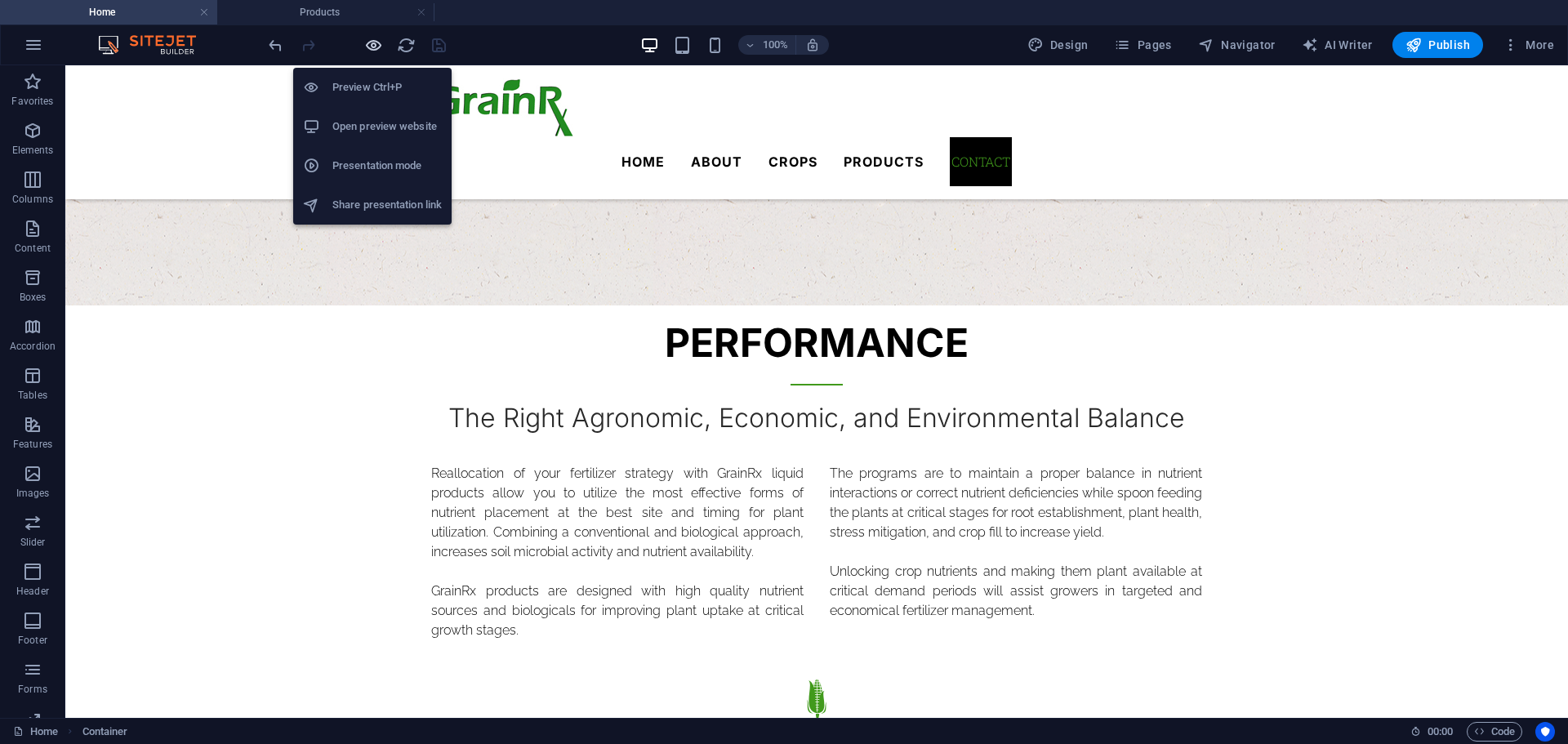
click at [378, 48] on icon "button" at bounding box center [373, 45] width 19 height 19
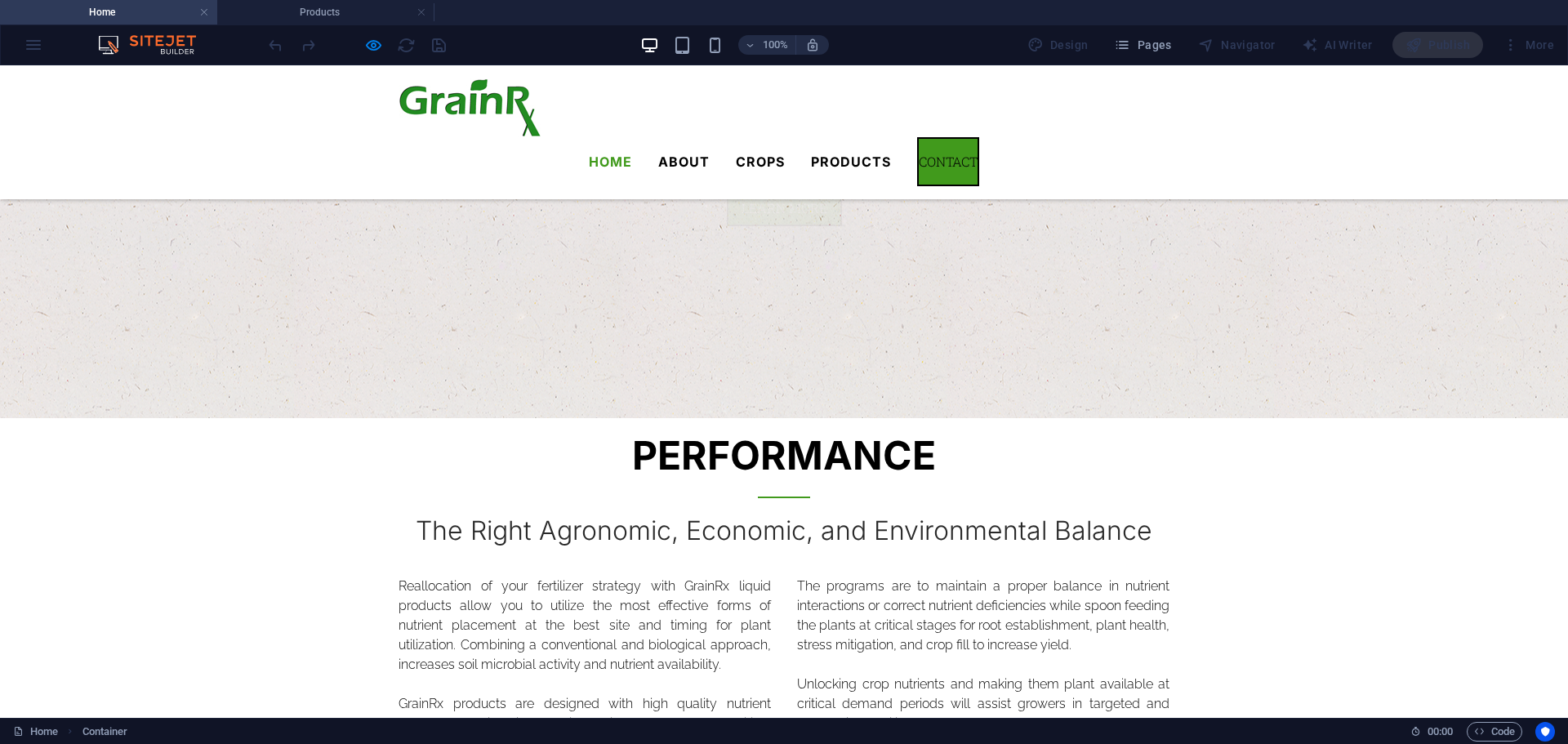
scroll to position [898, 0]
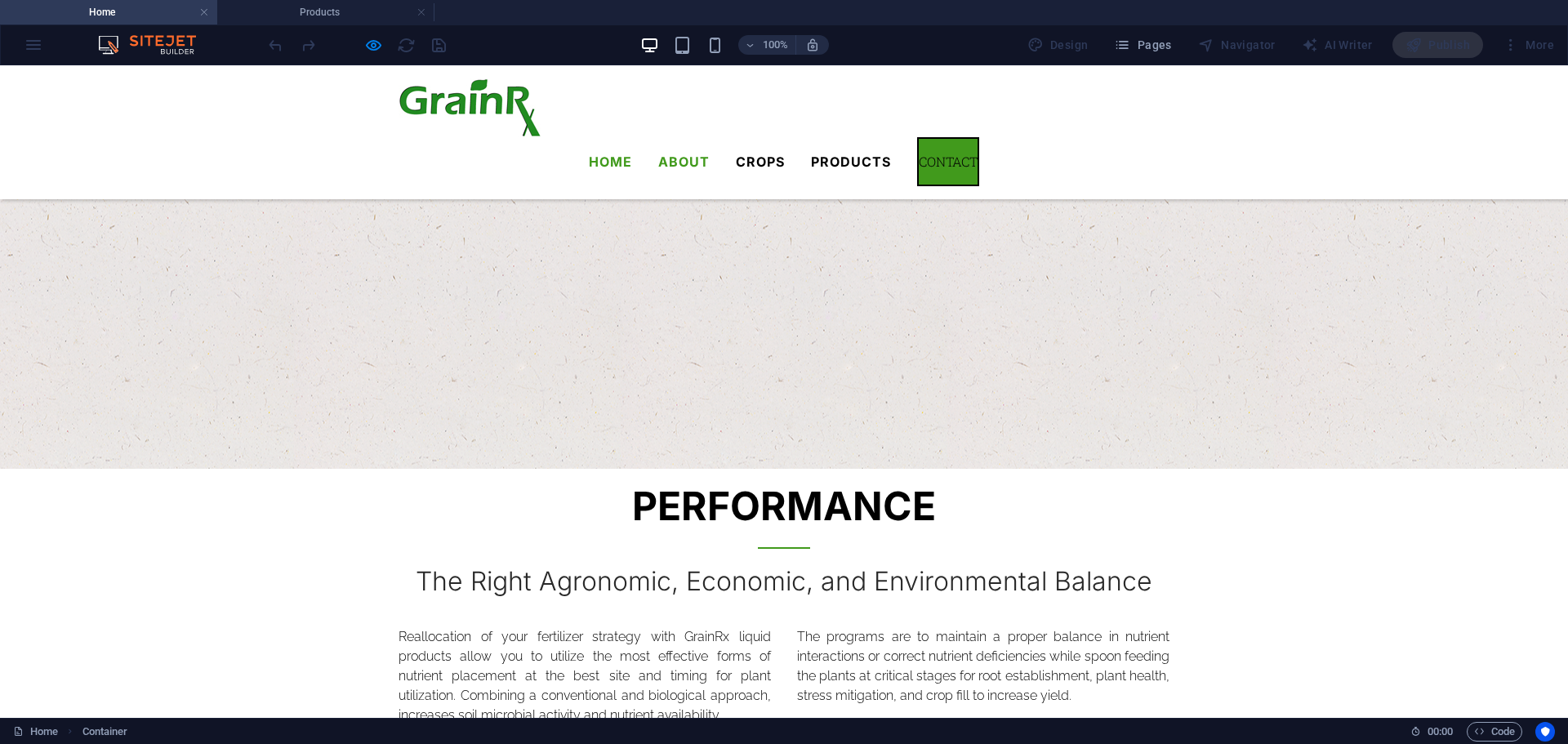
click at [710, 142] on link "About" at bounding box center [684, 161] width 52 height 39
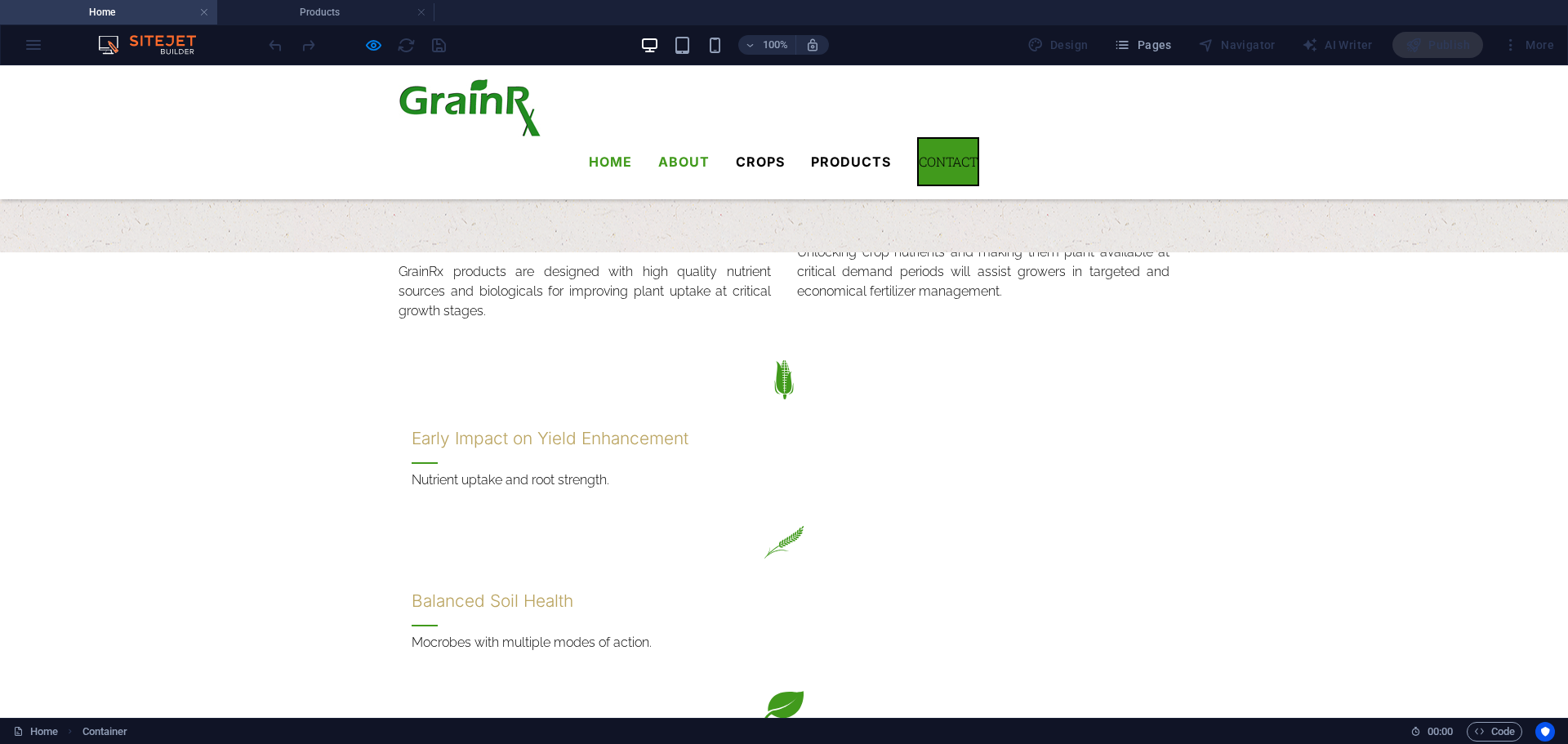
scroll to position [0, 0]
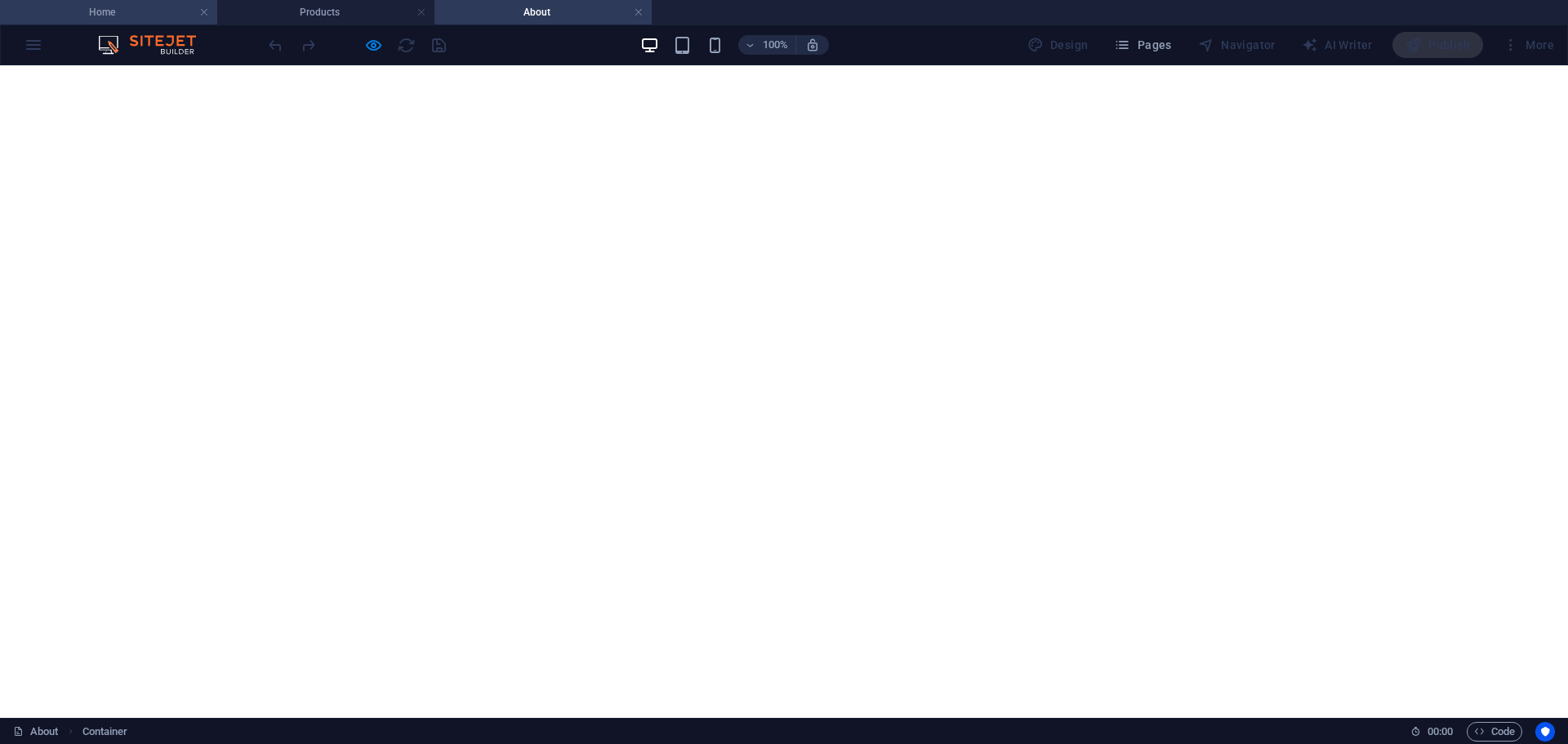
click at [121, 22] on li "Home" at bounding box center [109, 12] width 217 height 24
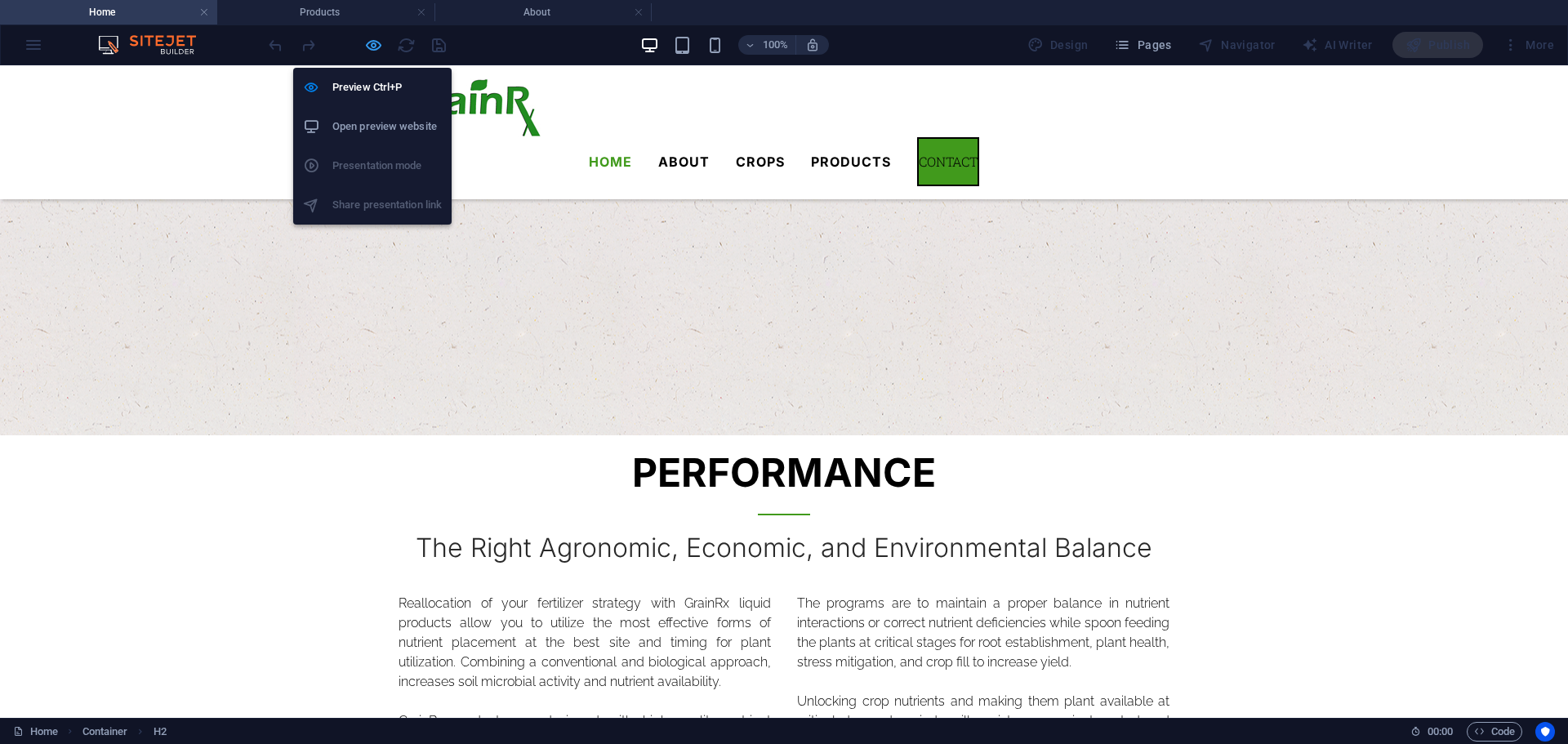
click at [370, 47] on icon "button" at bounding box center [373, 45] width 19 height 19
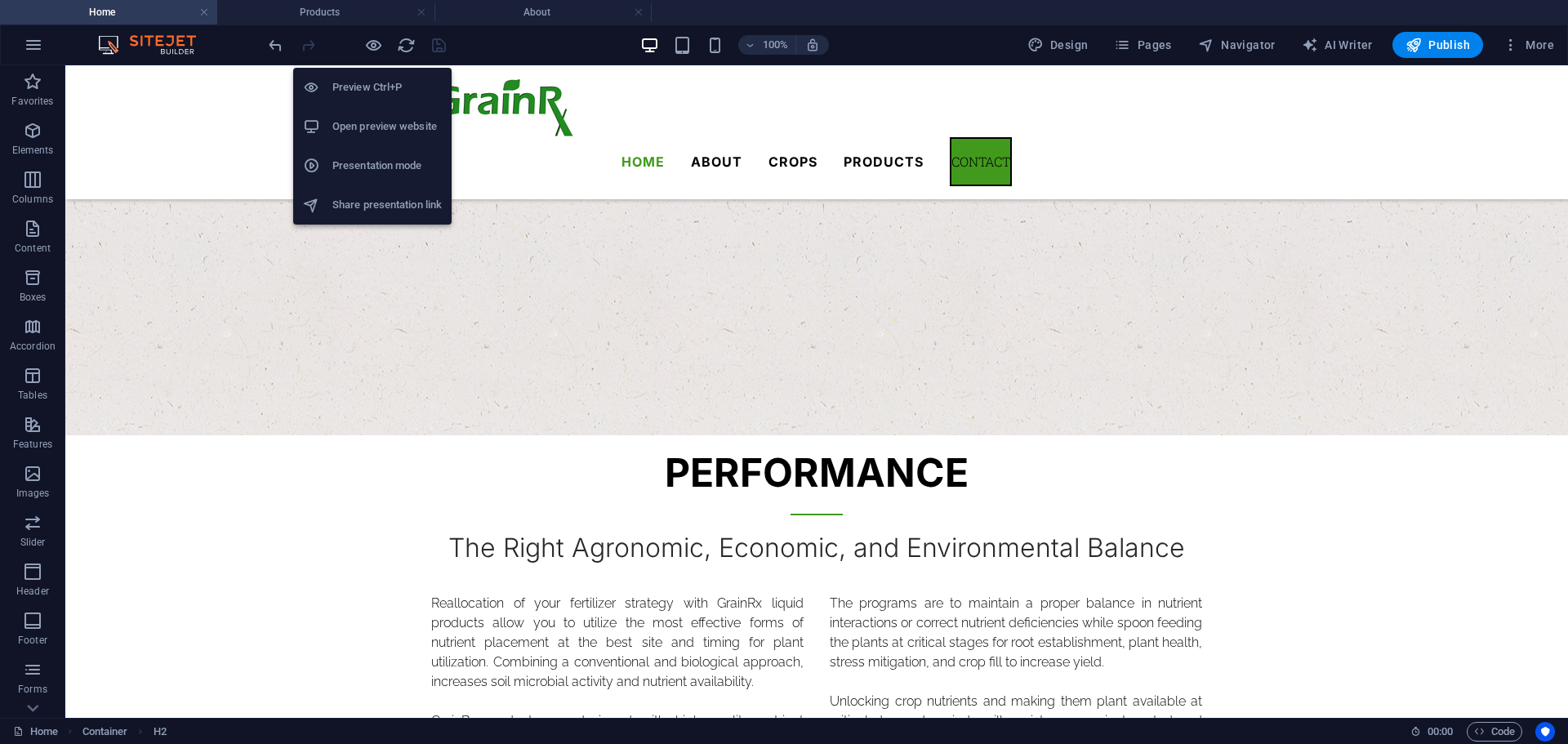
click at [379, 125] on h6 "Open preview website" at bounding box center [387, 126] width 110 height 20
